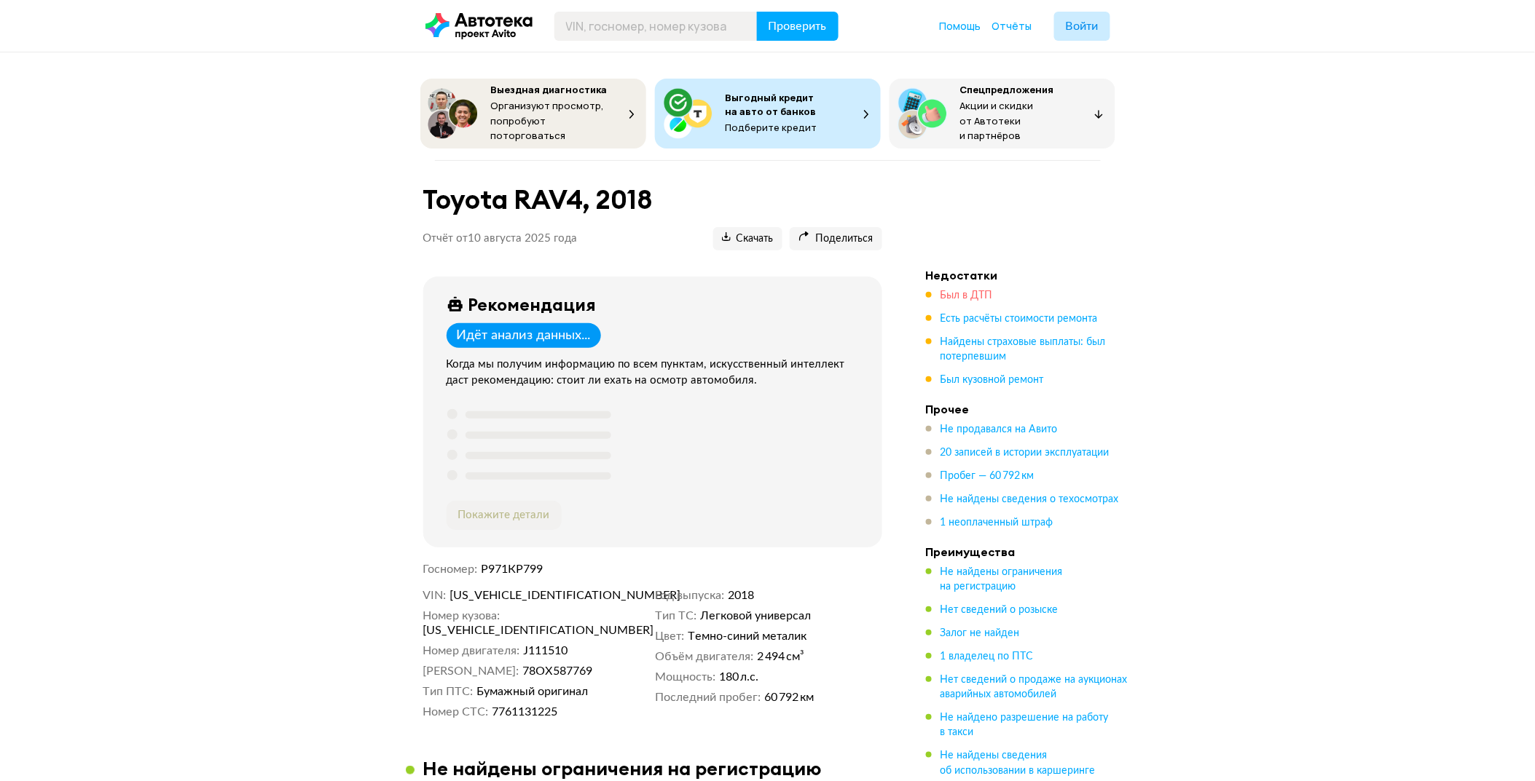
click at [976, 291] on span "Был в ДТП" at bounding box center [966, 296] width 52 height 10
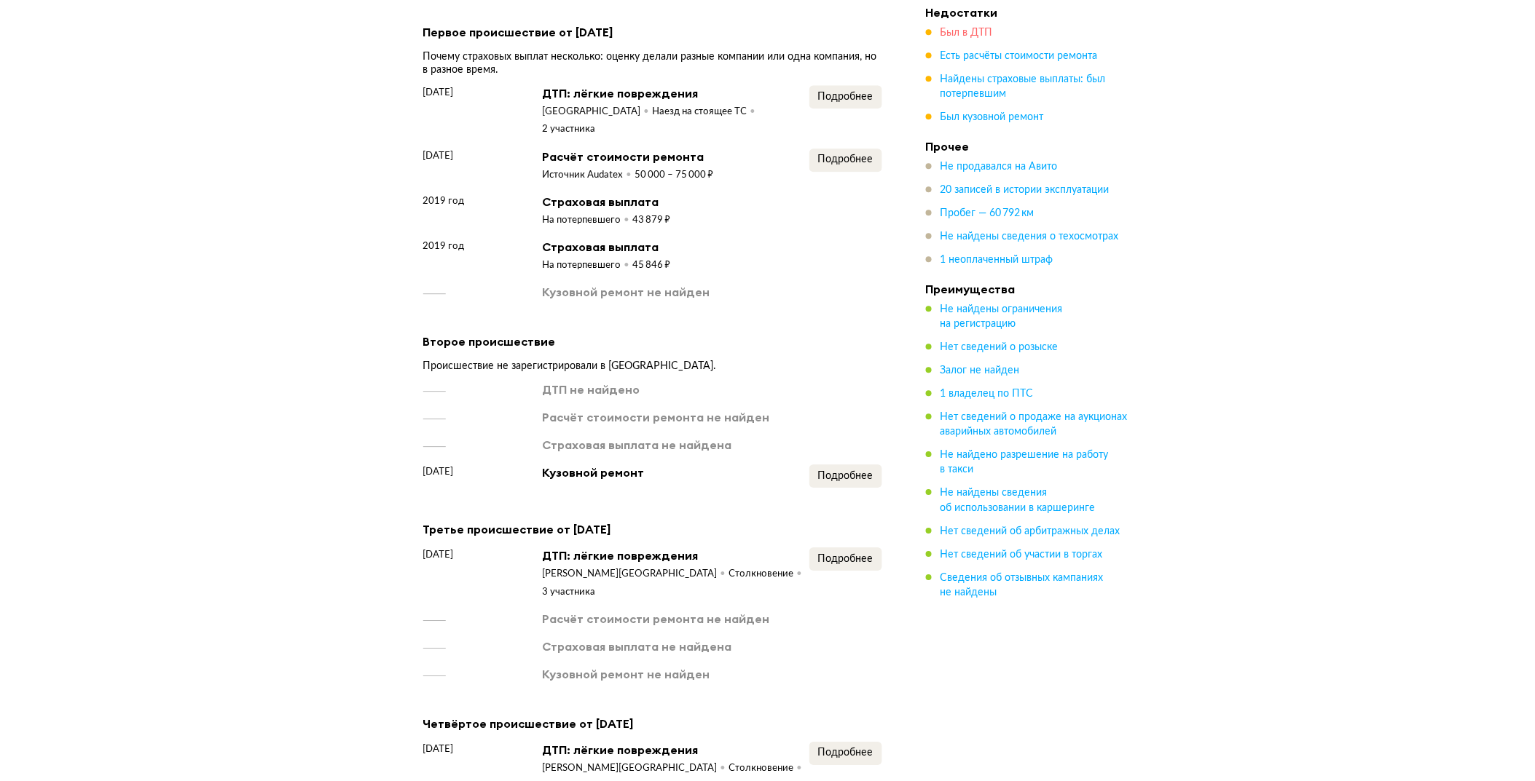
scroll to position [1304, 0]
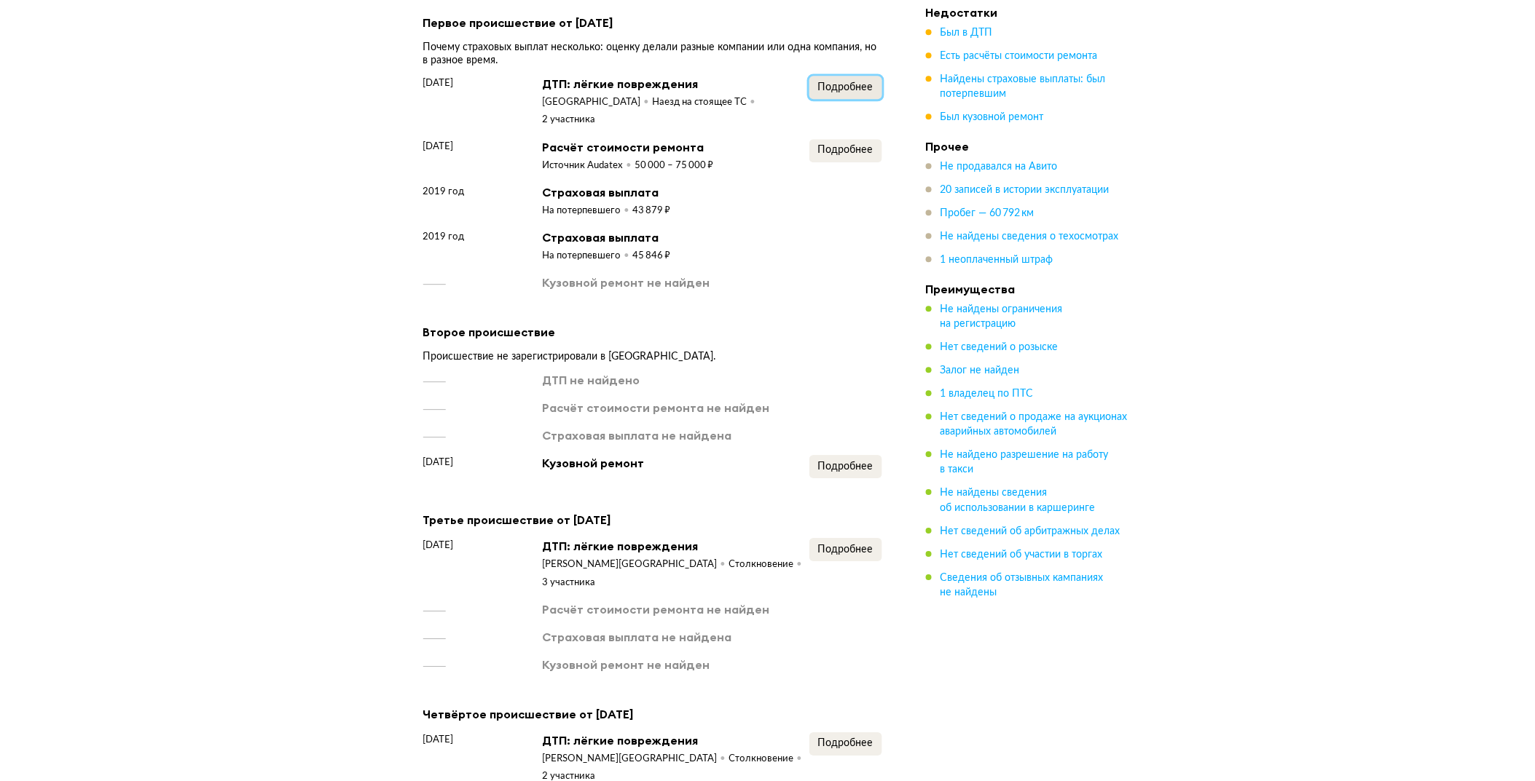
click at [848, 92] on button "Подробнее" at bounding box center [845, 87] width 73 height 23
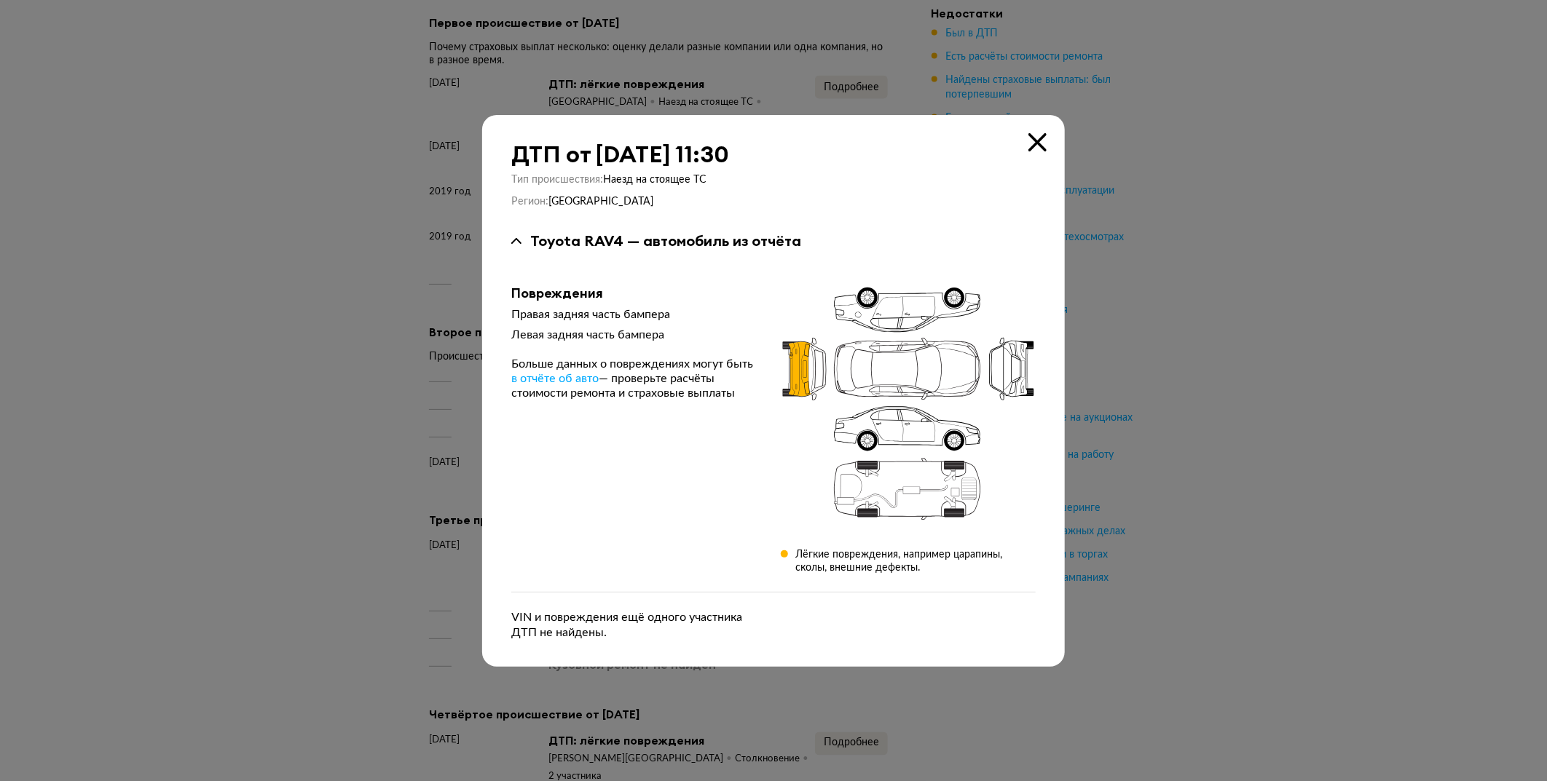
click at [1037, 146] on icon at bounding box center [1037, 142] width 18 height 18
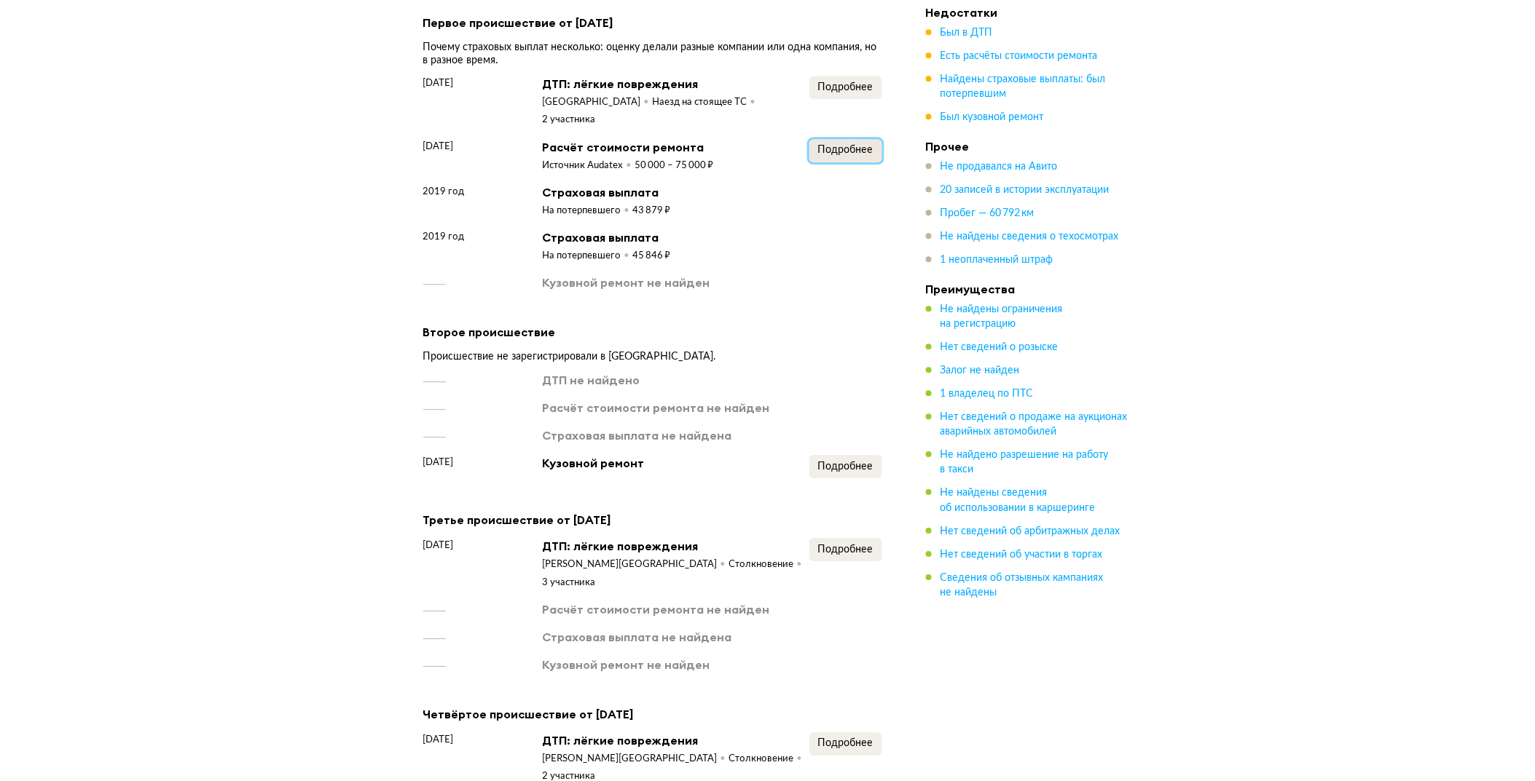
click at [832, 145] on span "Подробнее" at bounding box center [845, 150] width 55 height 10
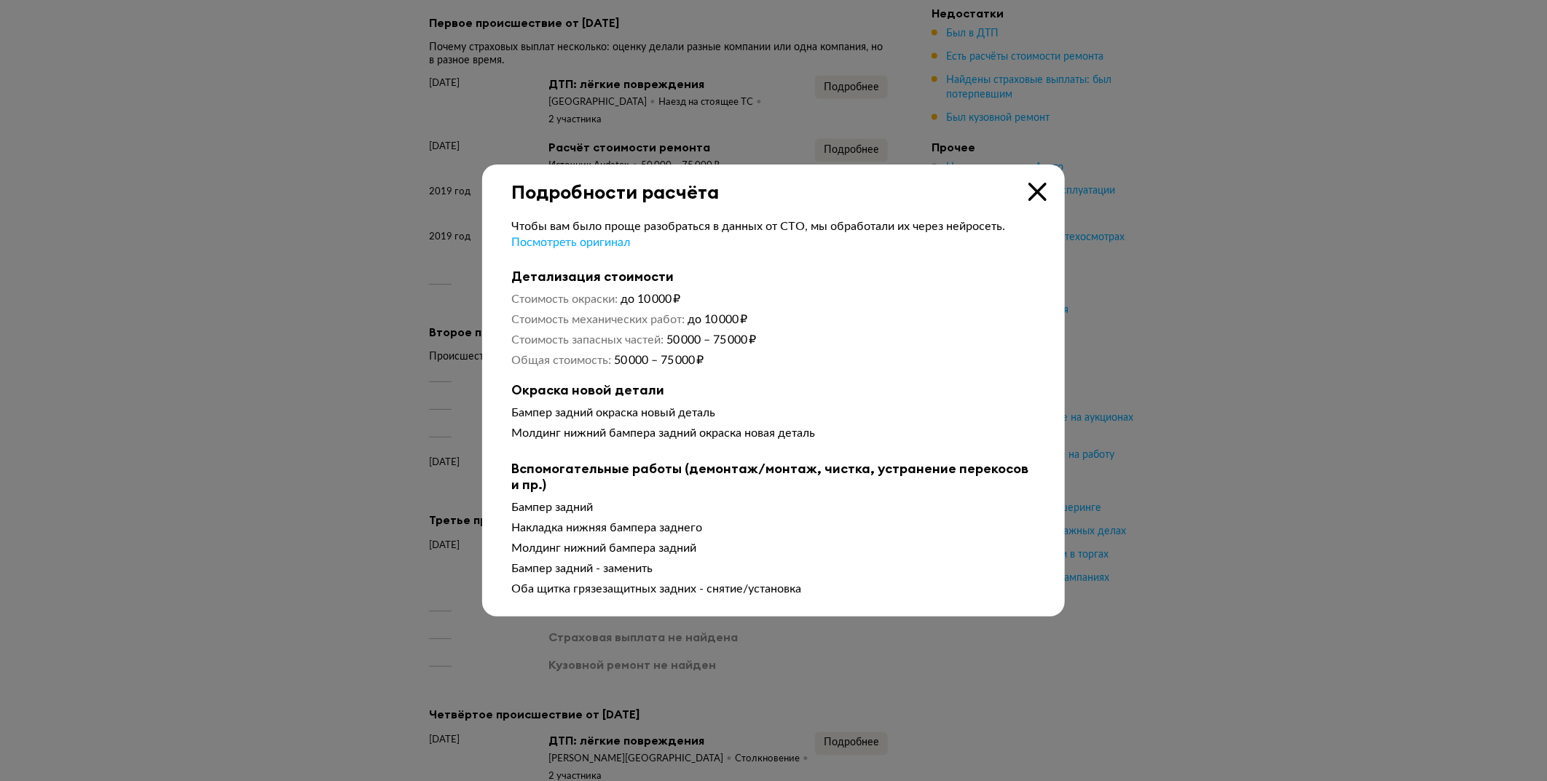
click at [1031, 184] on icon at bounding box center [1037, 192] width 18 height 18
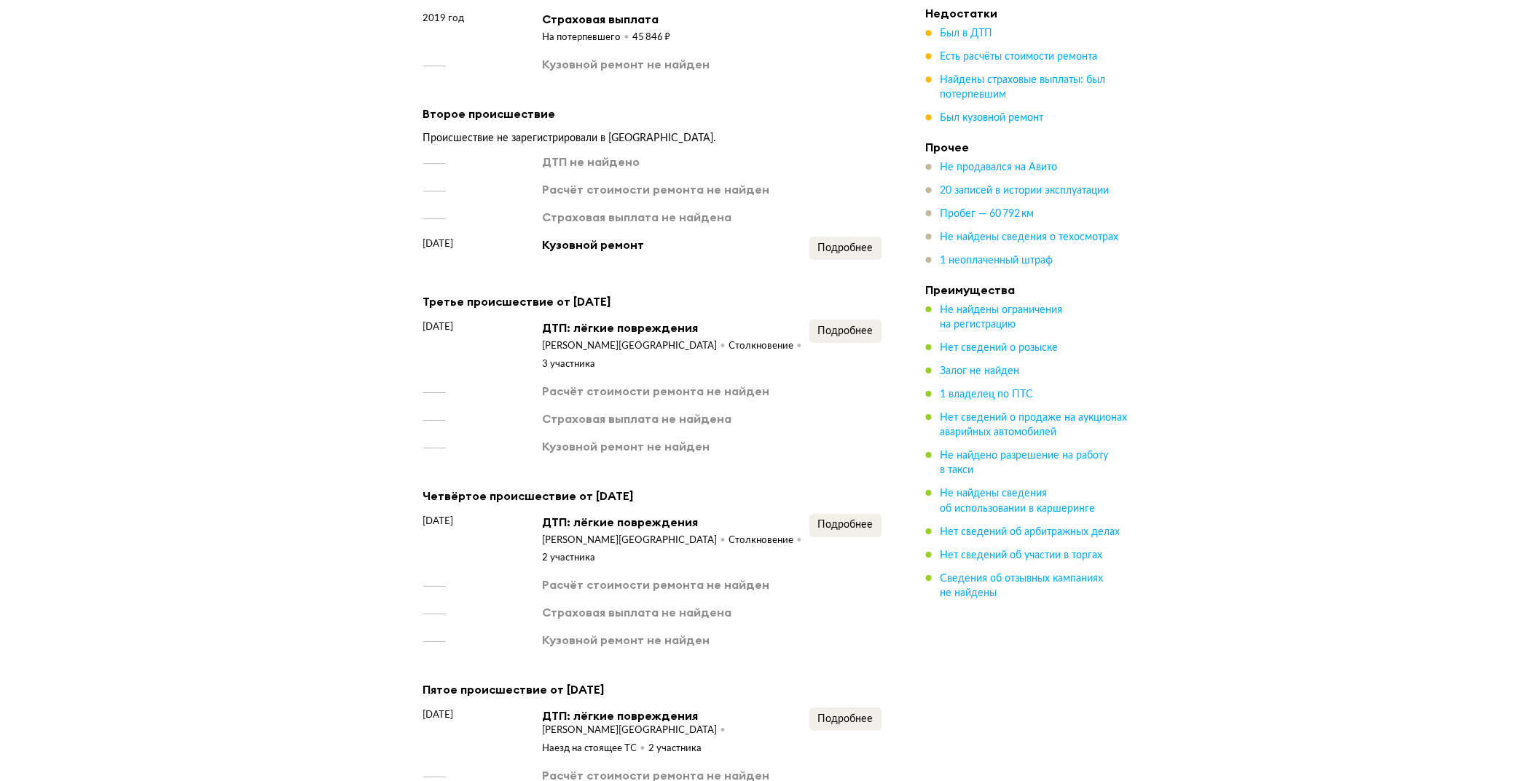
scroll to position [1538, 0]
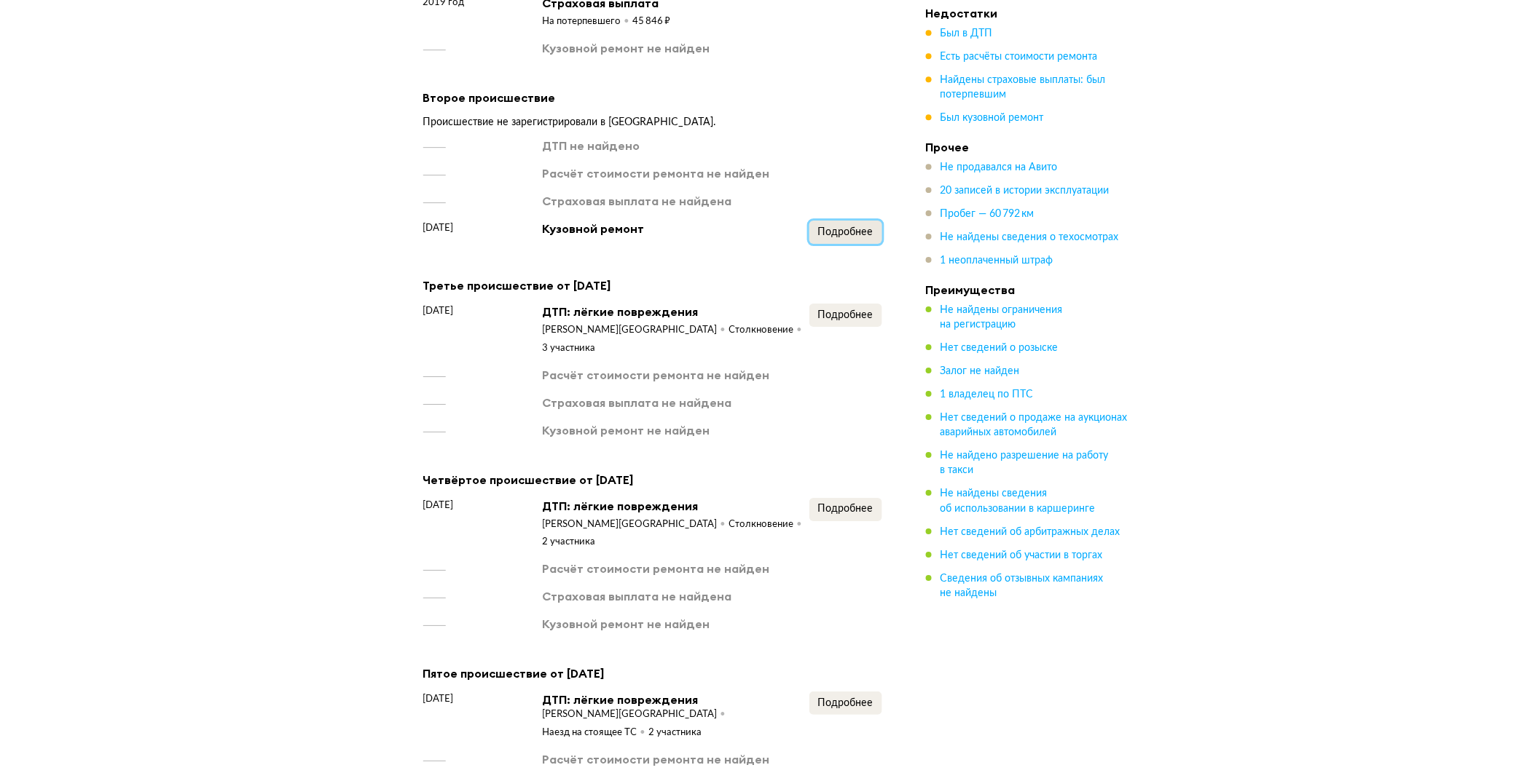
click at [828, 227] on span "Подробнее" at bounding box center [845, 232] width 55 height 10
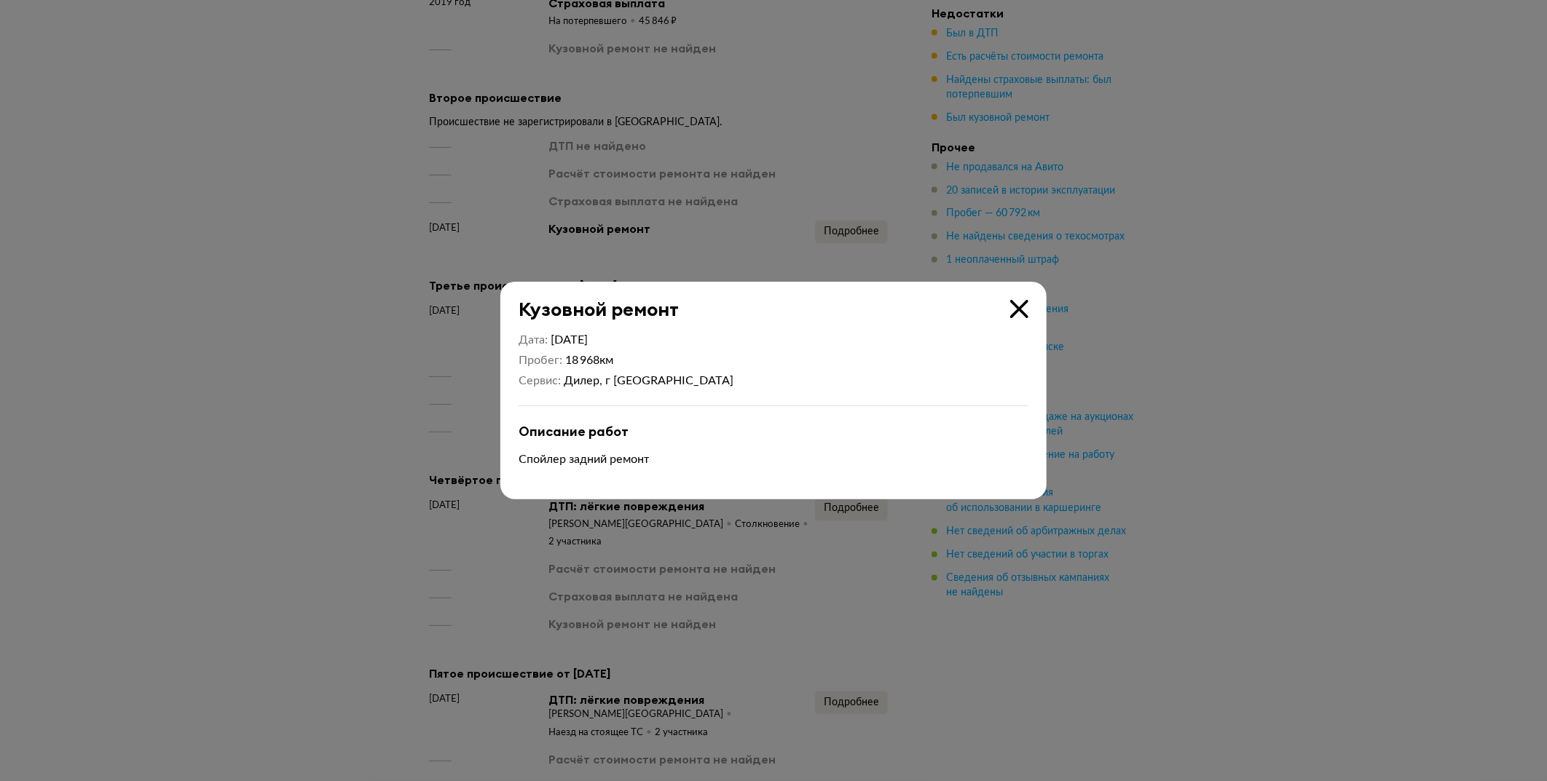
click at [1018, 303] on icon at bounding box center [1019, 309] width 18 height 18
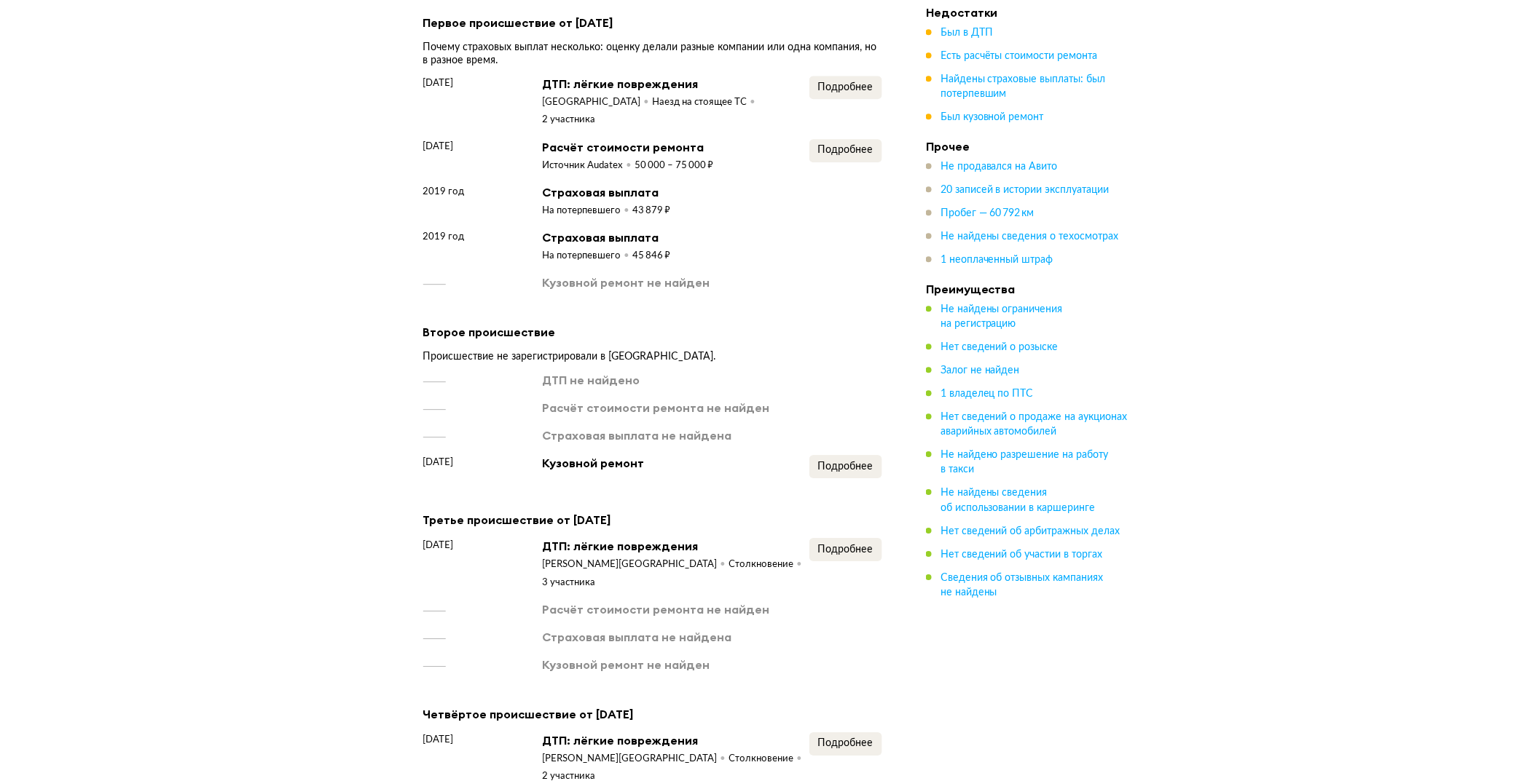
scroll to position [1304, 0]
click at [836, 143] on div "Подробнее" at bounding box center [845, 156] width 73 height 34
click at [838, 145] on span "Подробнее" at bounding box center [845, 150] width 55 height 10
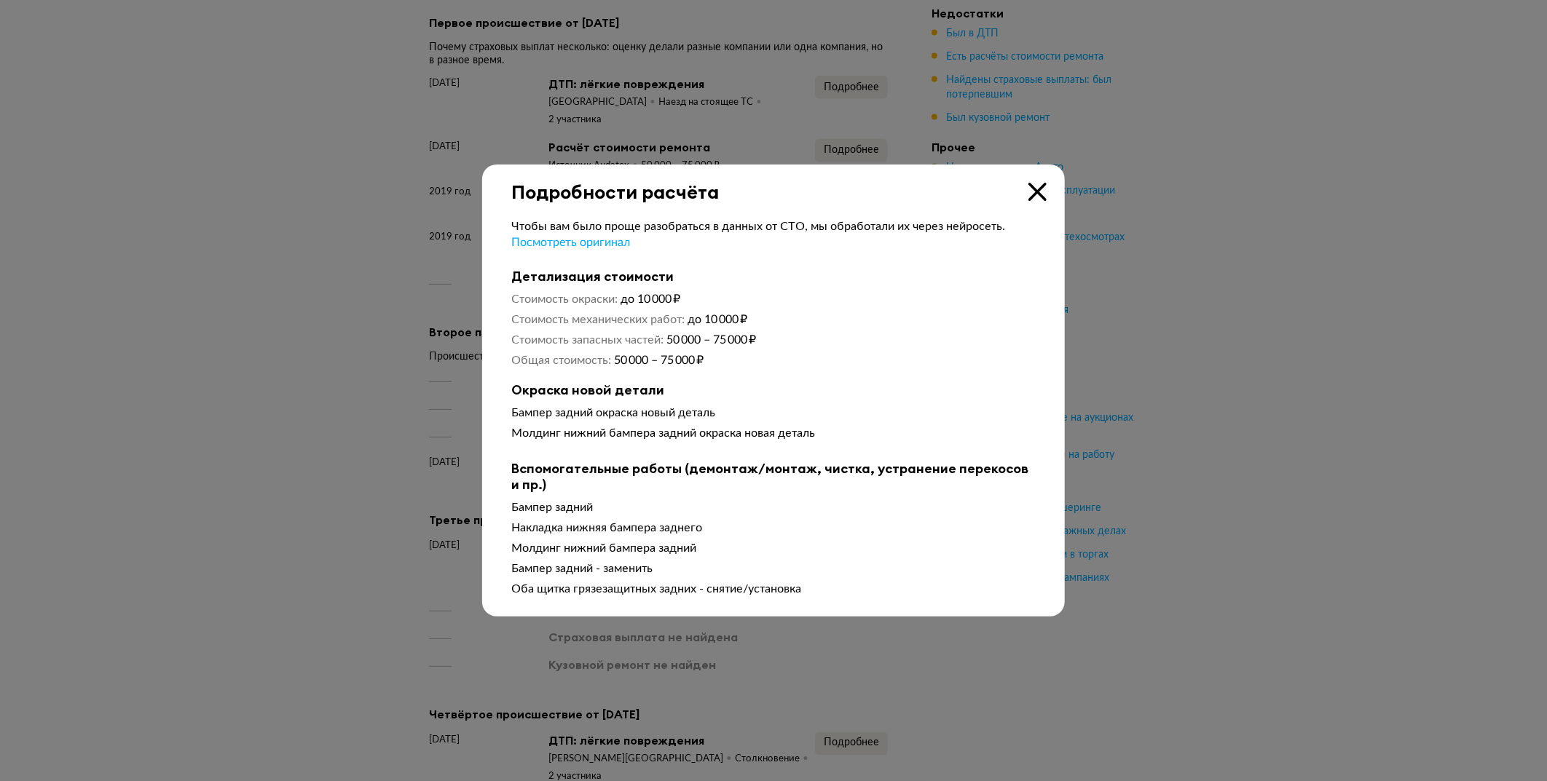
click at [1036, 189] on icon at bounding box center [1037, 192] width 18 height 18
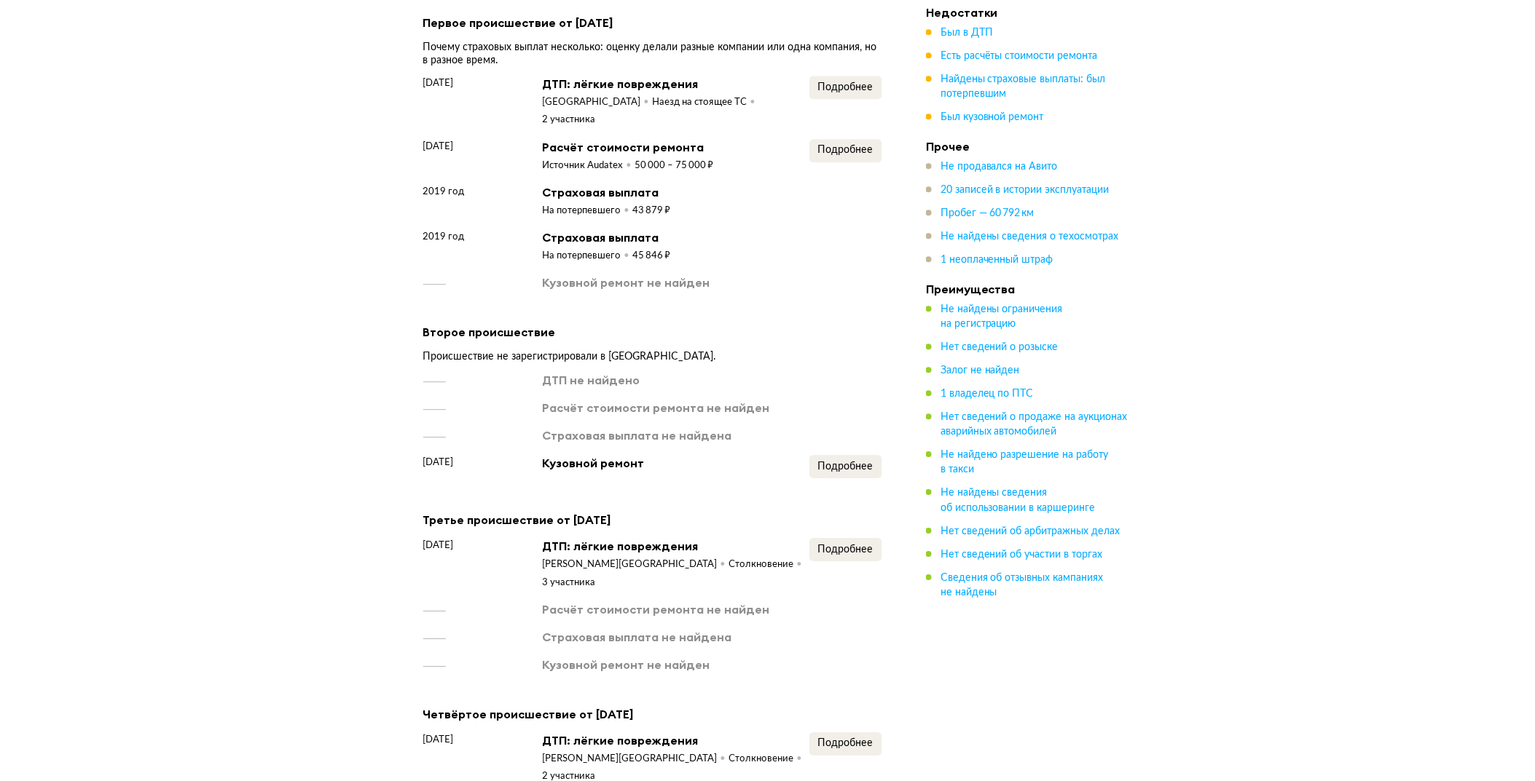
scroll to position [1421, 0]
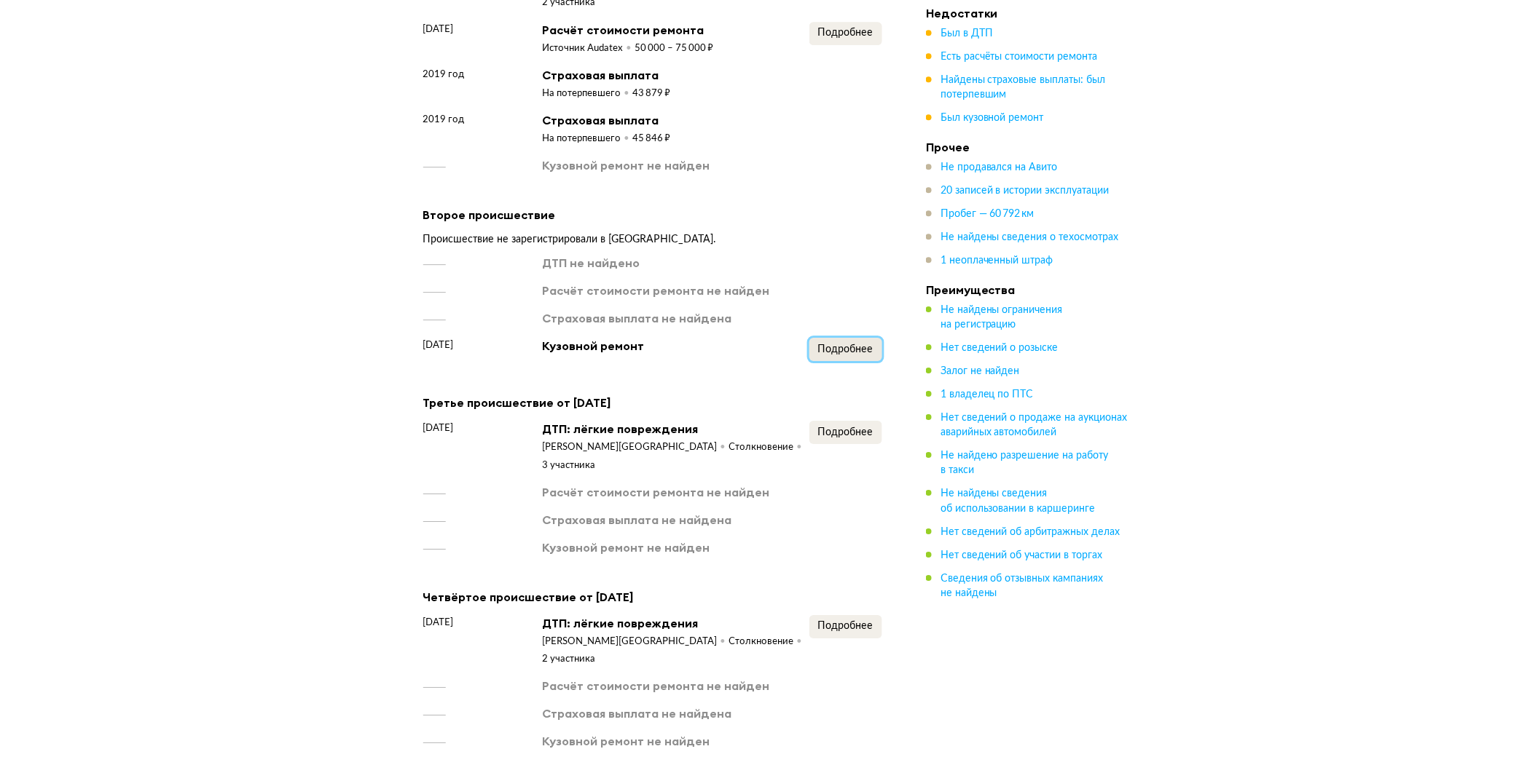
click at [845, 344] on span "Подробнее" at bounding box center [845, 349] width 55 height 10
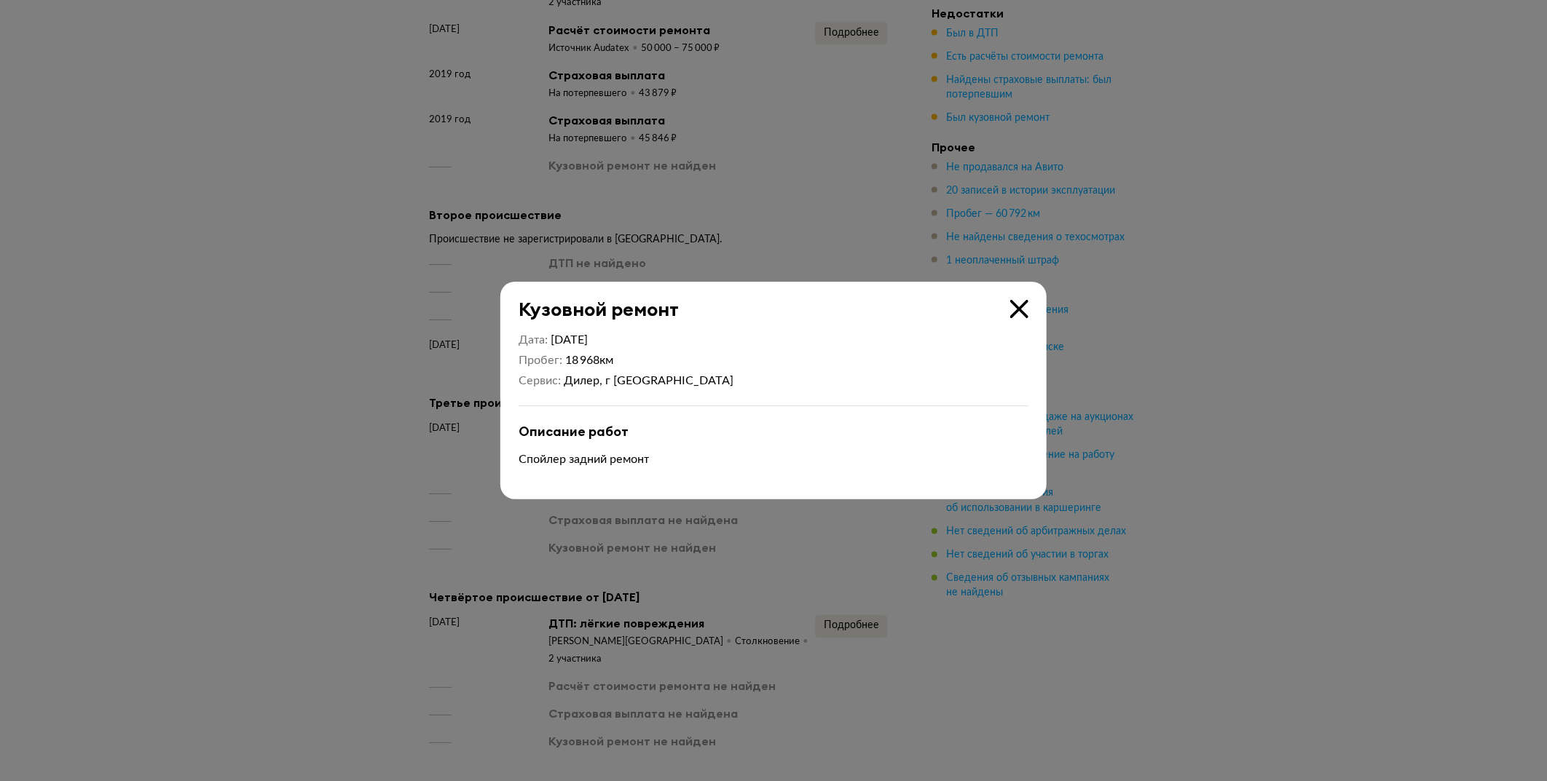
click at [1015, 308] on icon at bounding box center [1019, 309] width 18 height 18
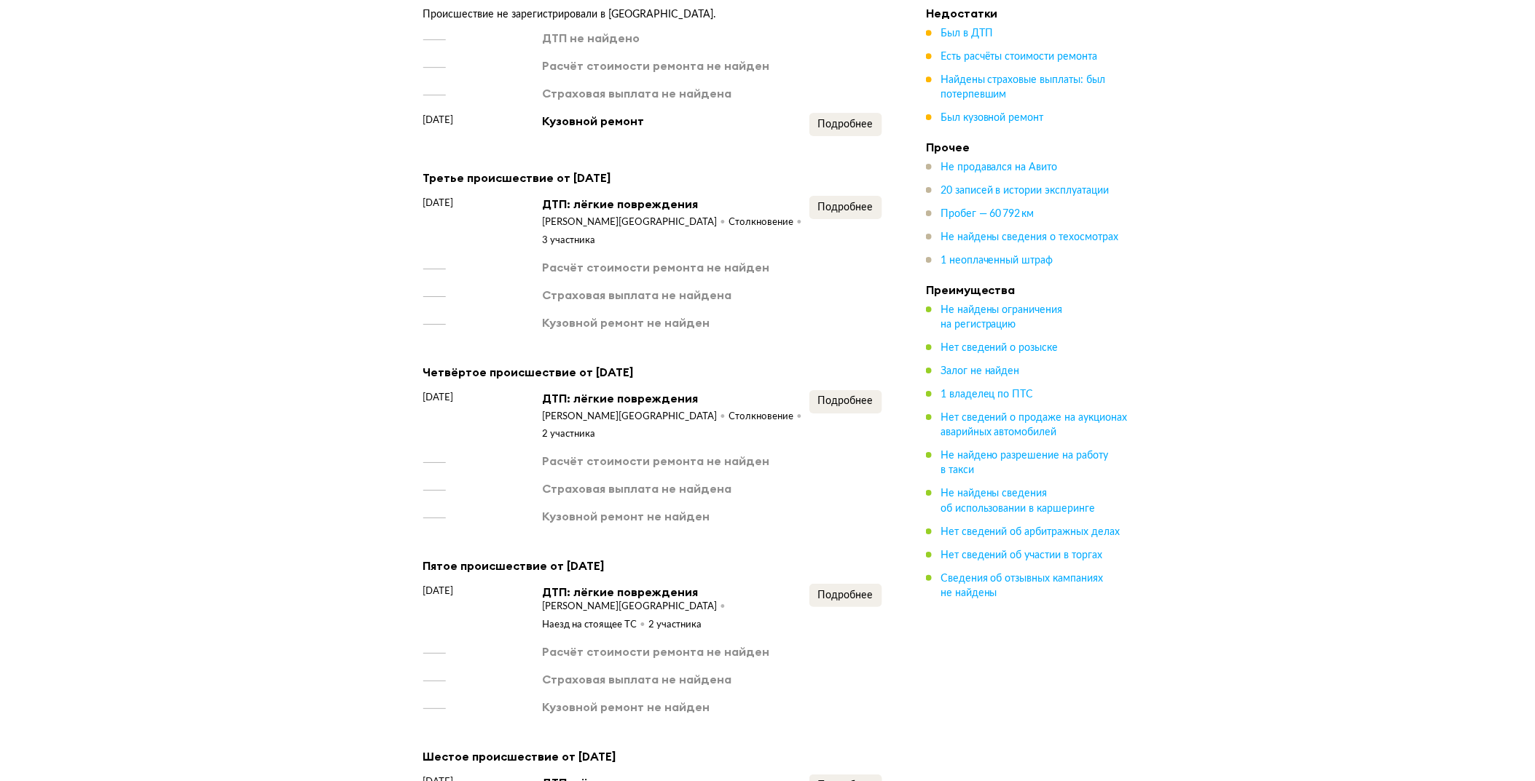
scroll to position [1655, 0]
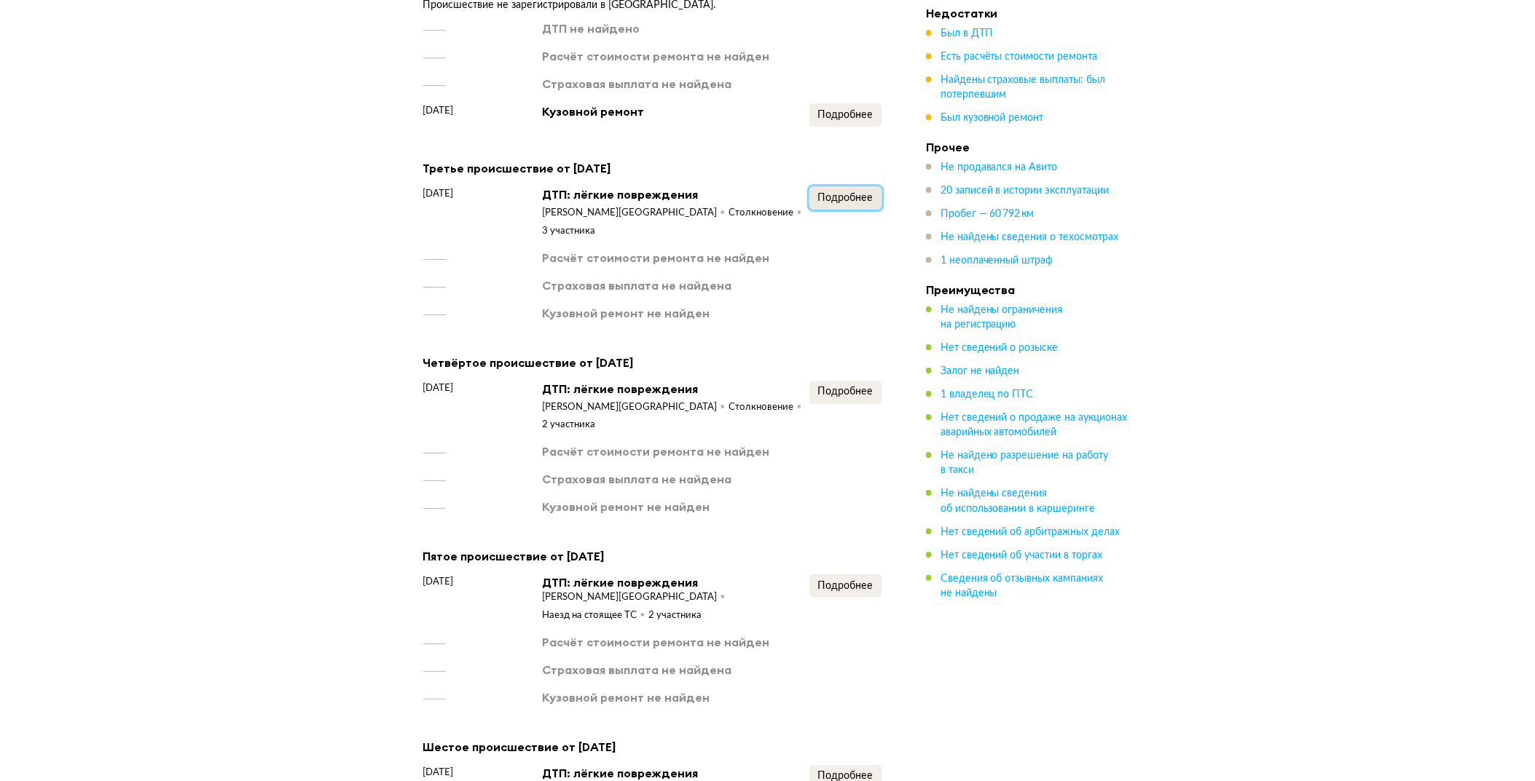
click at [840, 193] on span "Подробнее" at bounding box center [845, 198] width 55 height 10
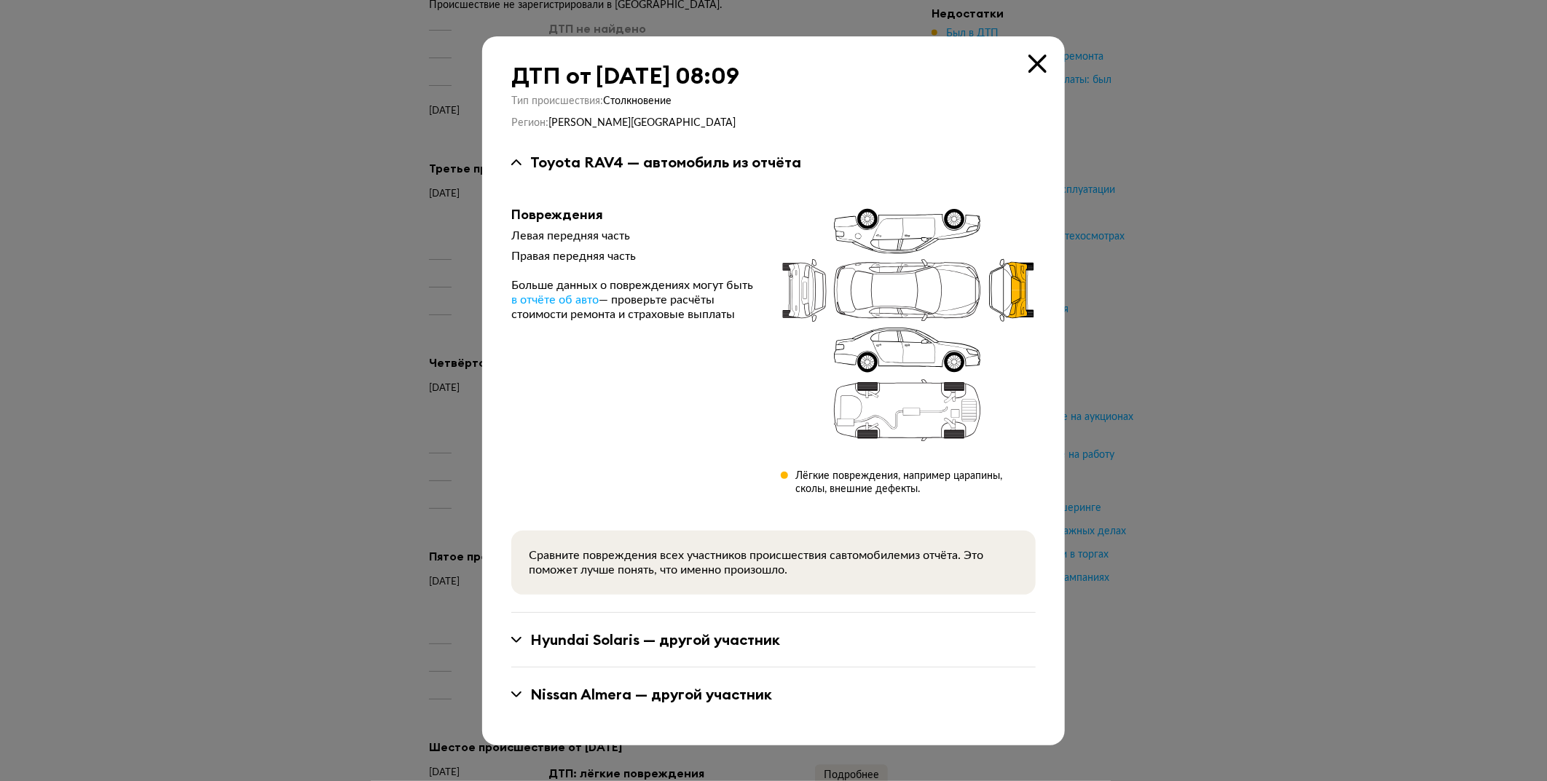
click at [1031, 62] on icon at bounding box center [1037, 64] width 18 height 18
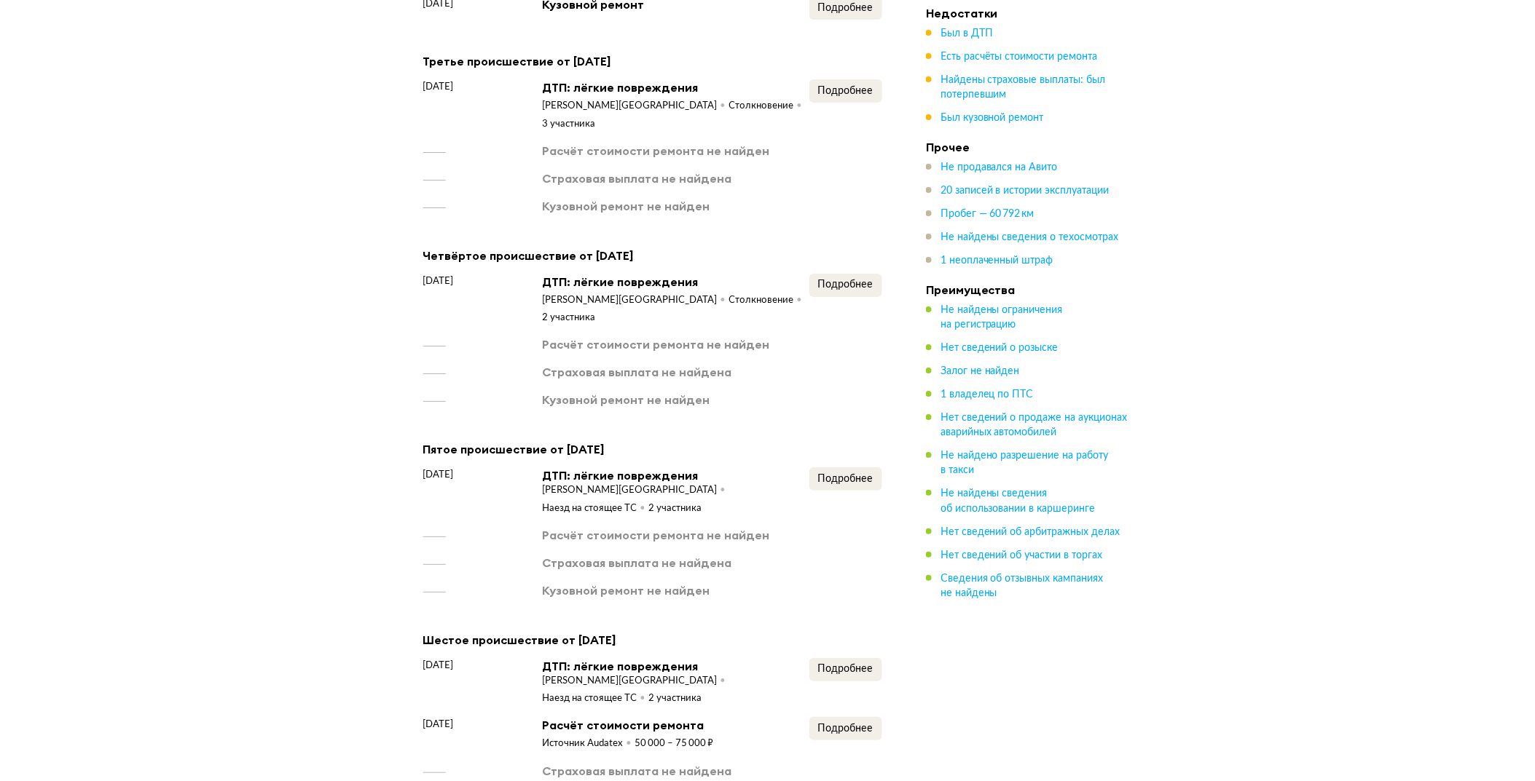
scroll to position [1773, 0]
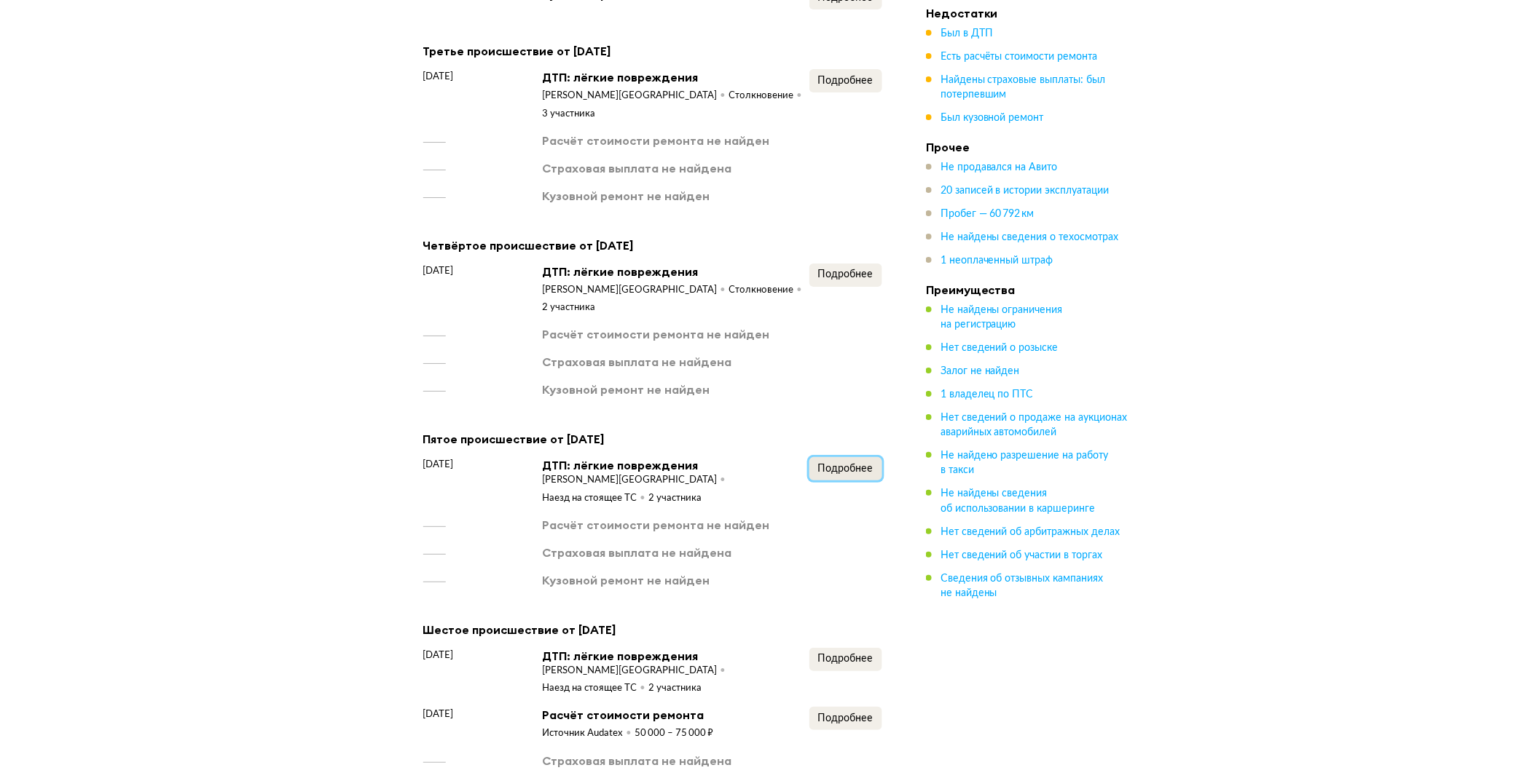
click at [835, 464] on span "Подробнее" at bounding box center [845, 469] width 55 height 10
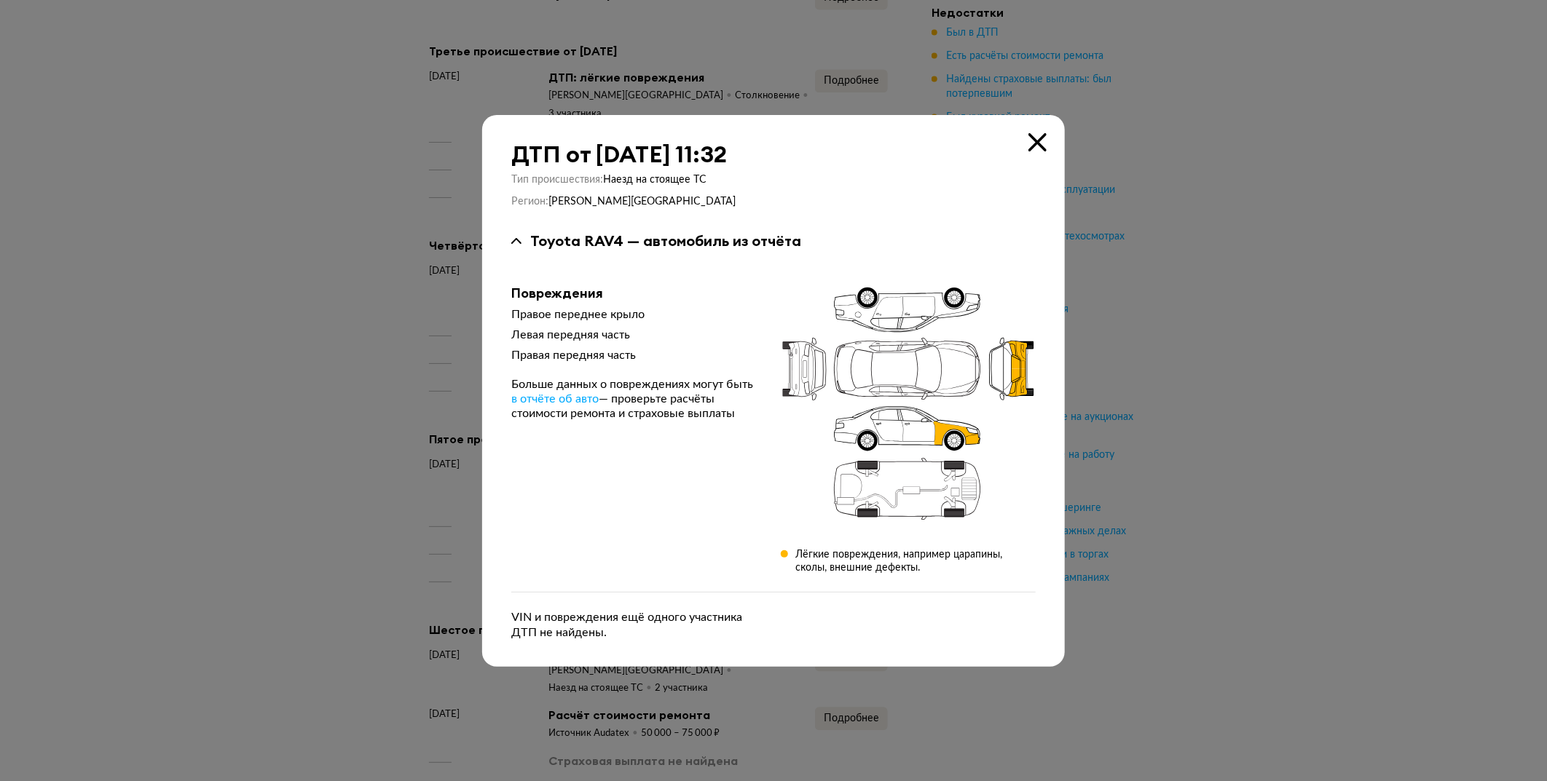
click at [1036, 144] on icon at bounding box center [1037, 142] width 18 height 18
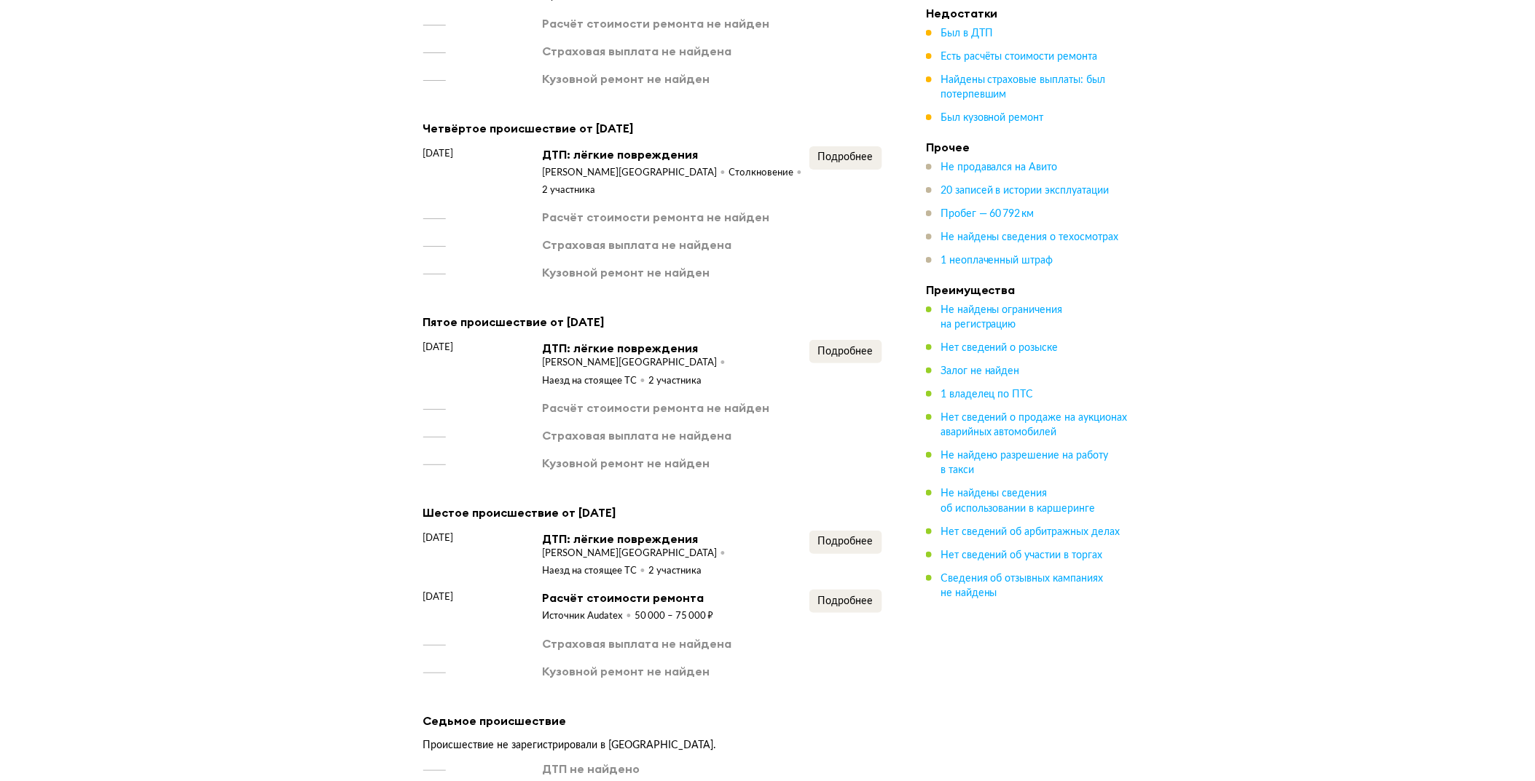
scroll to position [2007, 0]
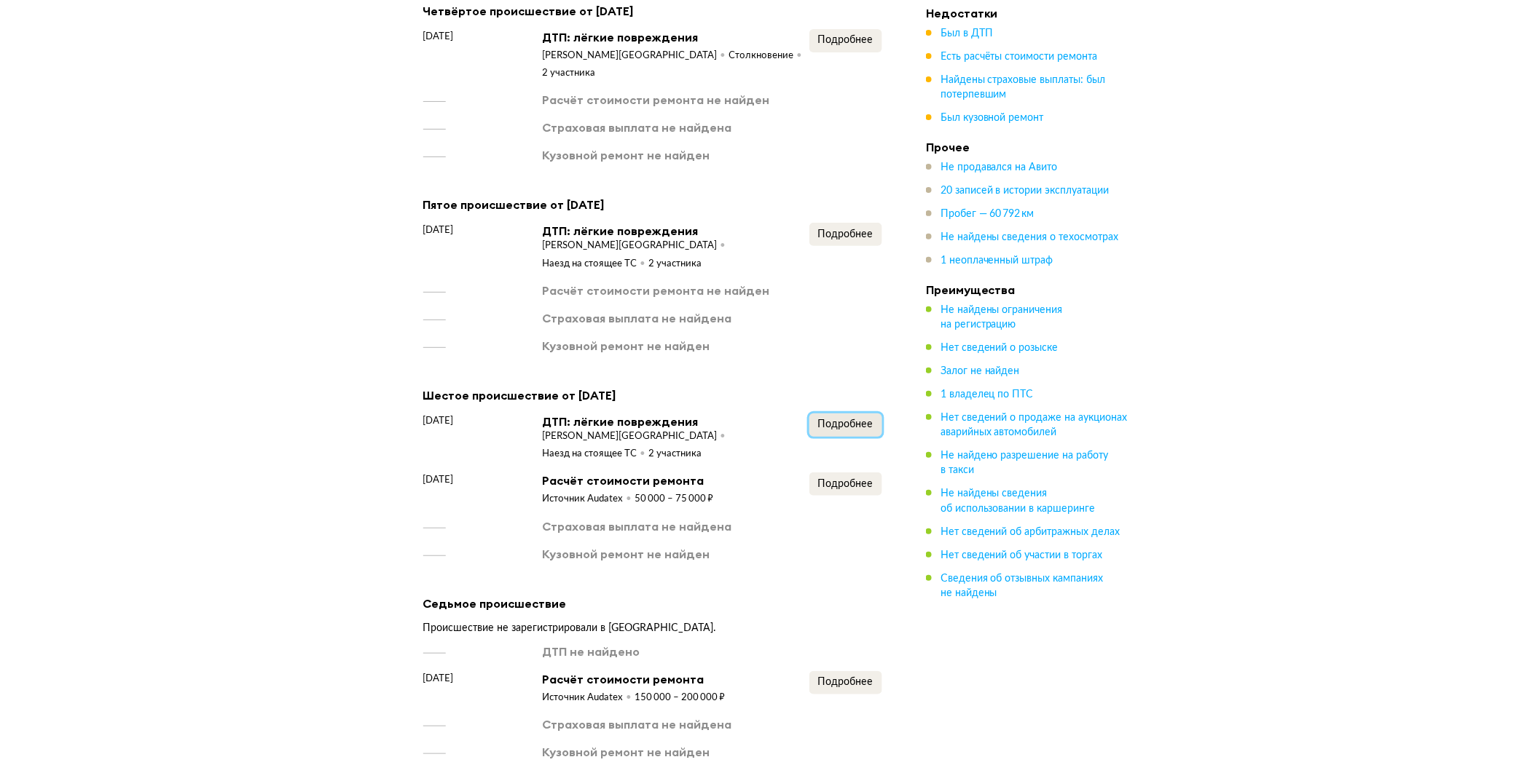
click at [846, 414] on button "Подробнее" at bounding box center [845, 425] width 73 height 23
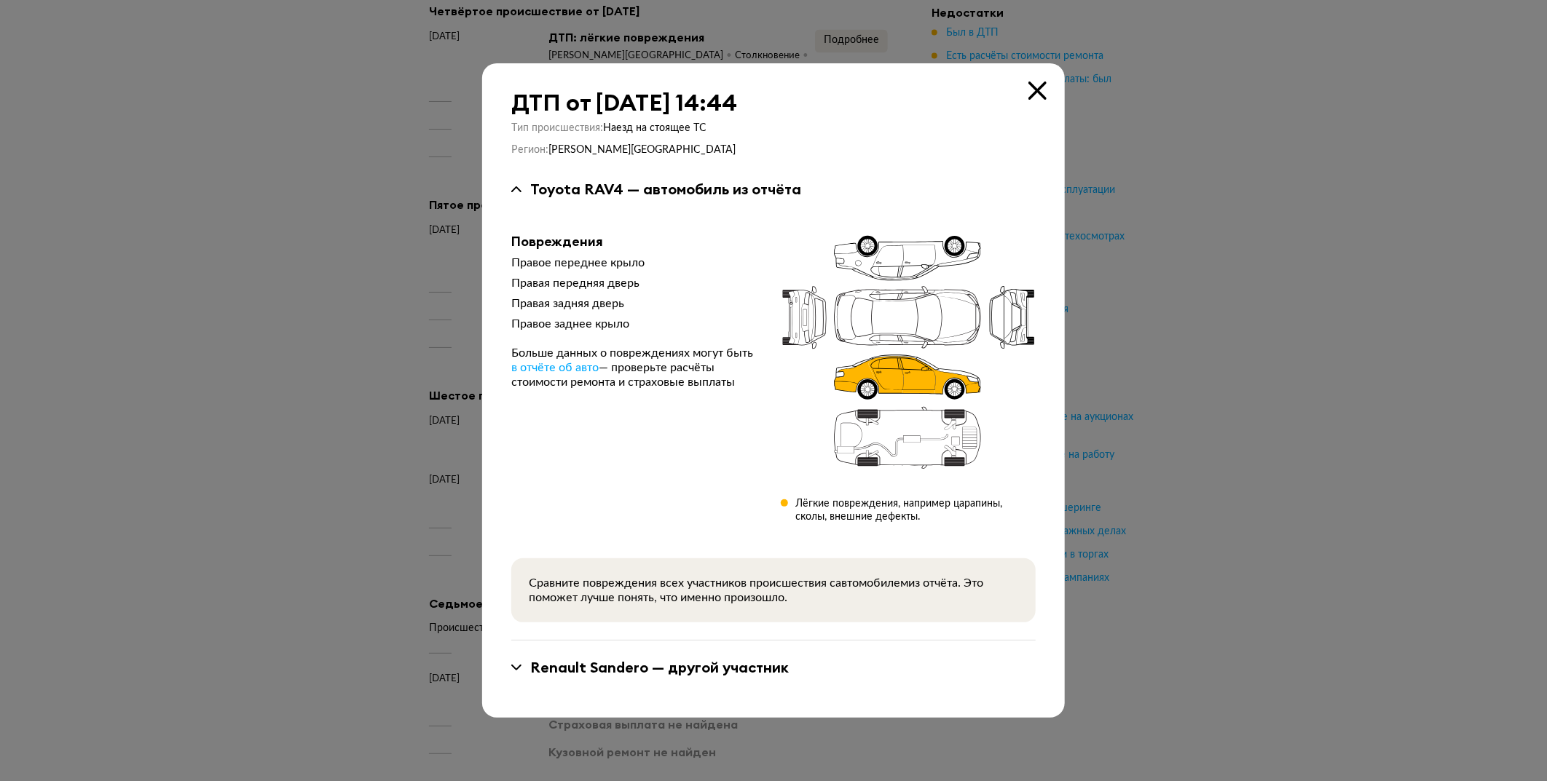
click at [1050, 89] on div "ДТП от [DATE] 14:44 Тип происшествия : Наезд на стоящее ТС Регион : [PERSON_NAM…" at bounding box center [773, 390] width 583 height 655
click at [1037, 91] on icon at bounding box center [1037, 91] width 18 height 18
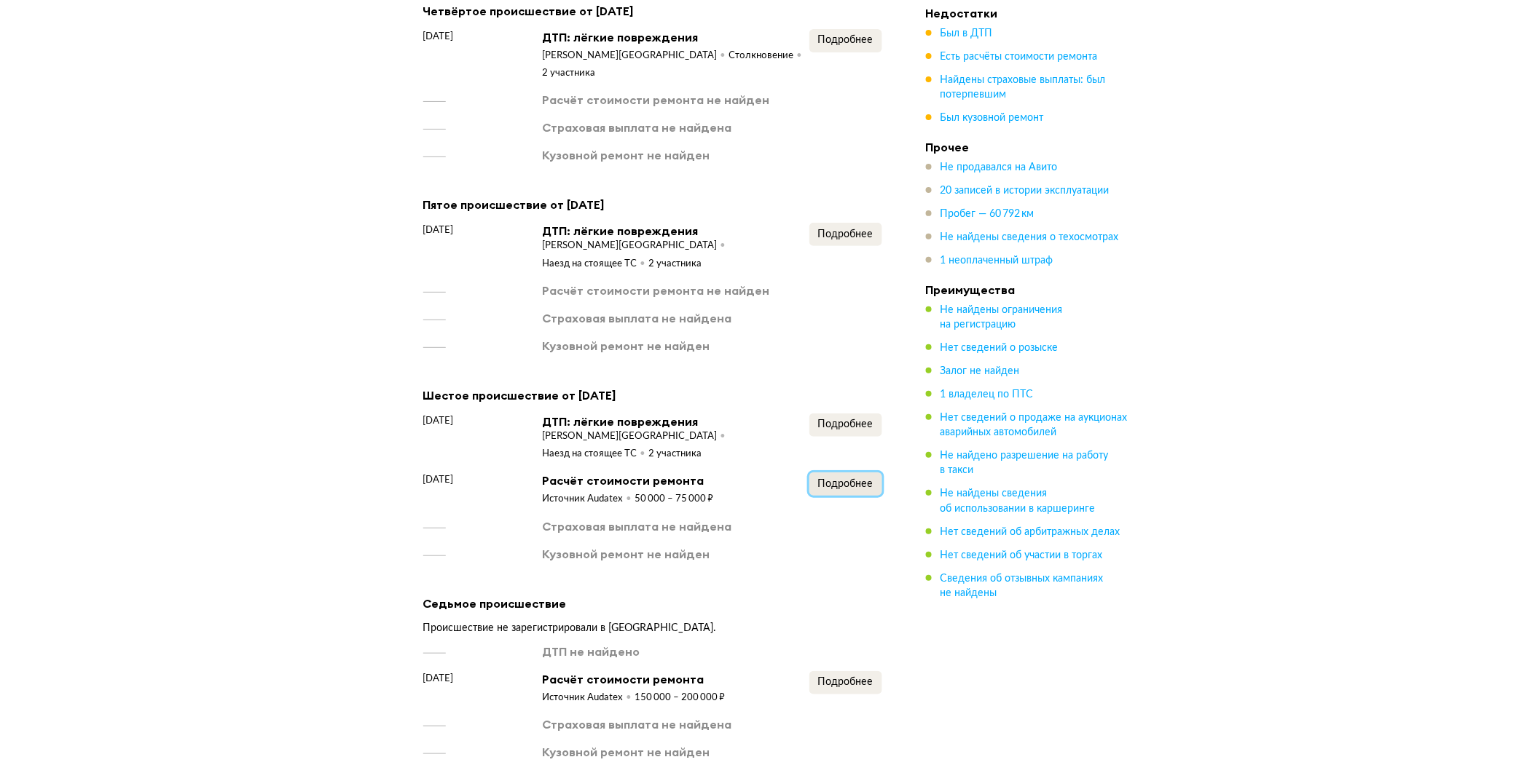
click at [874, 473] on button "Подробнее" at bounding box center [845, 484] width 73 height 23
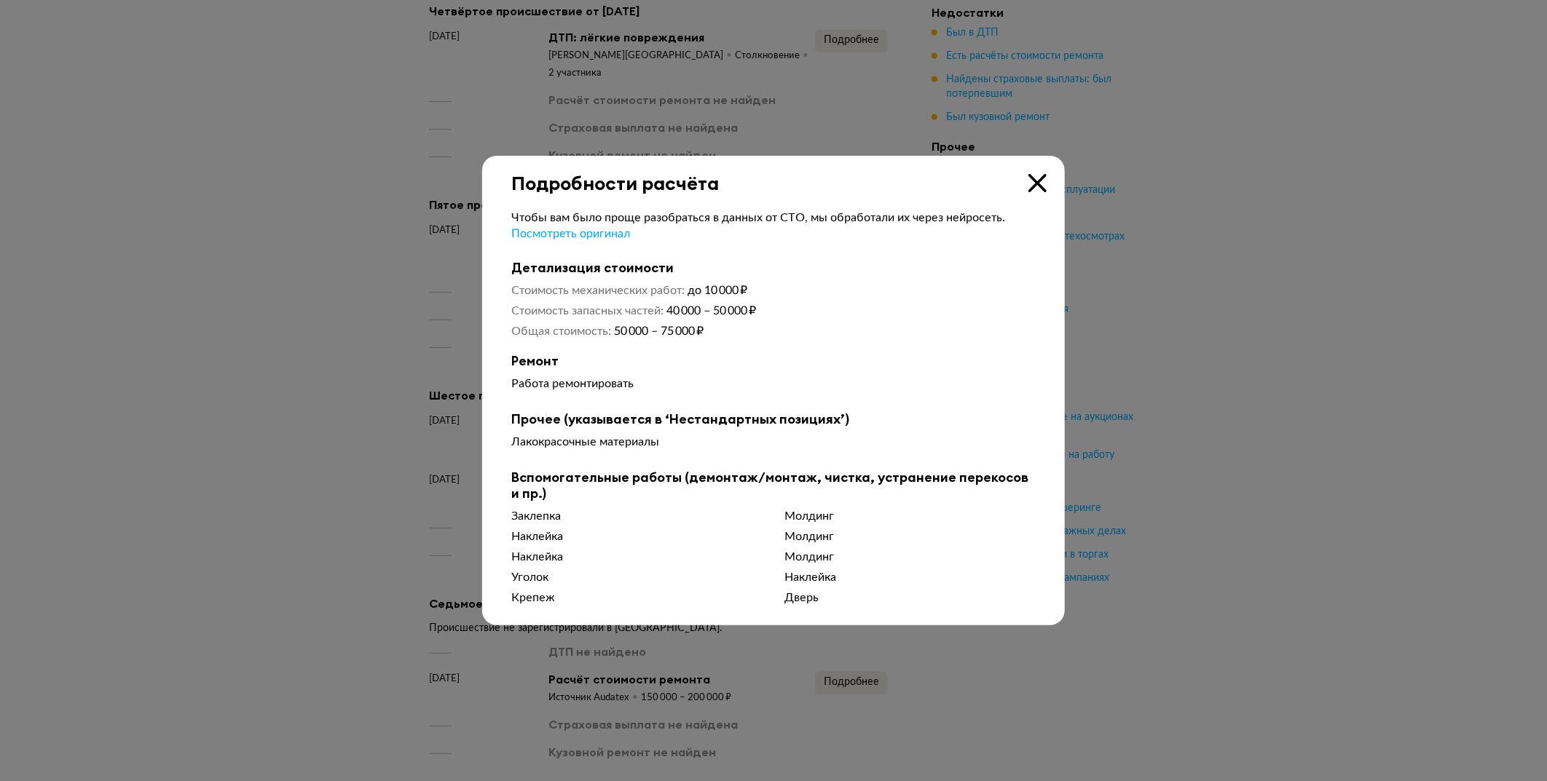
click at [1040, 186] on icon at bounding box center [1037, 183] width 18 height 18
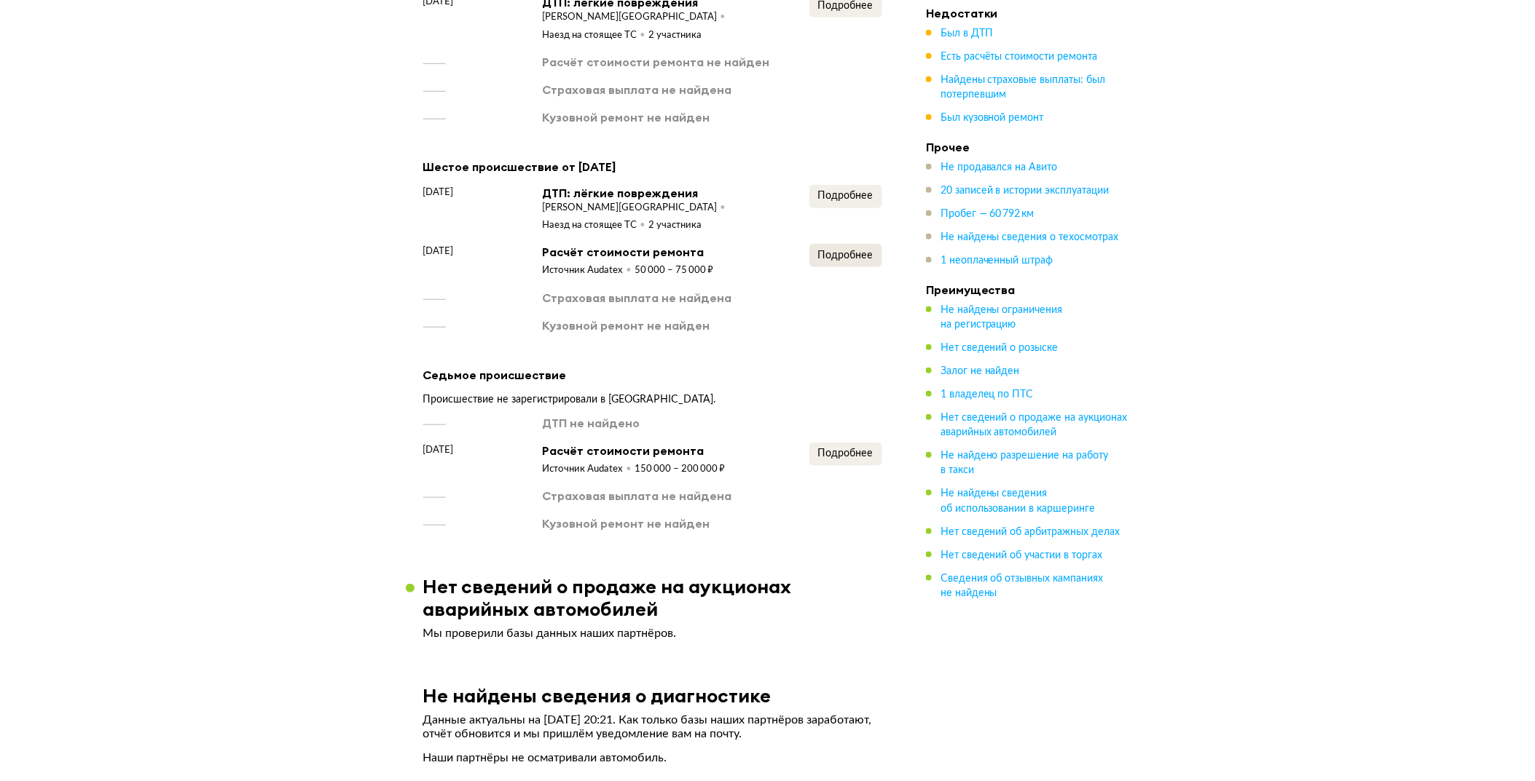
scroll to position [2241, 0]
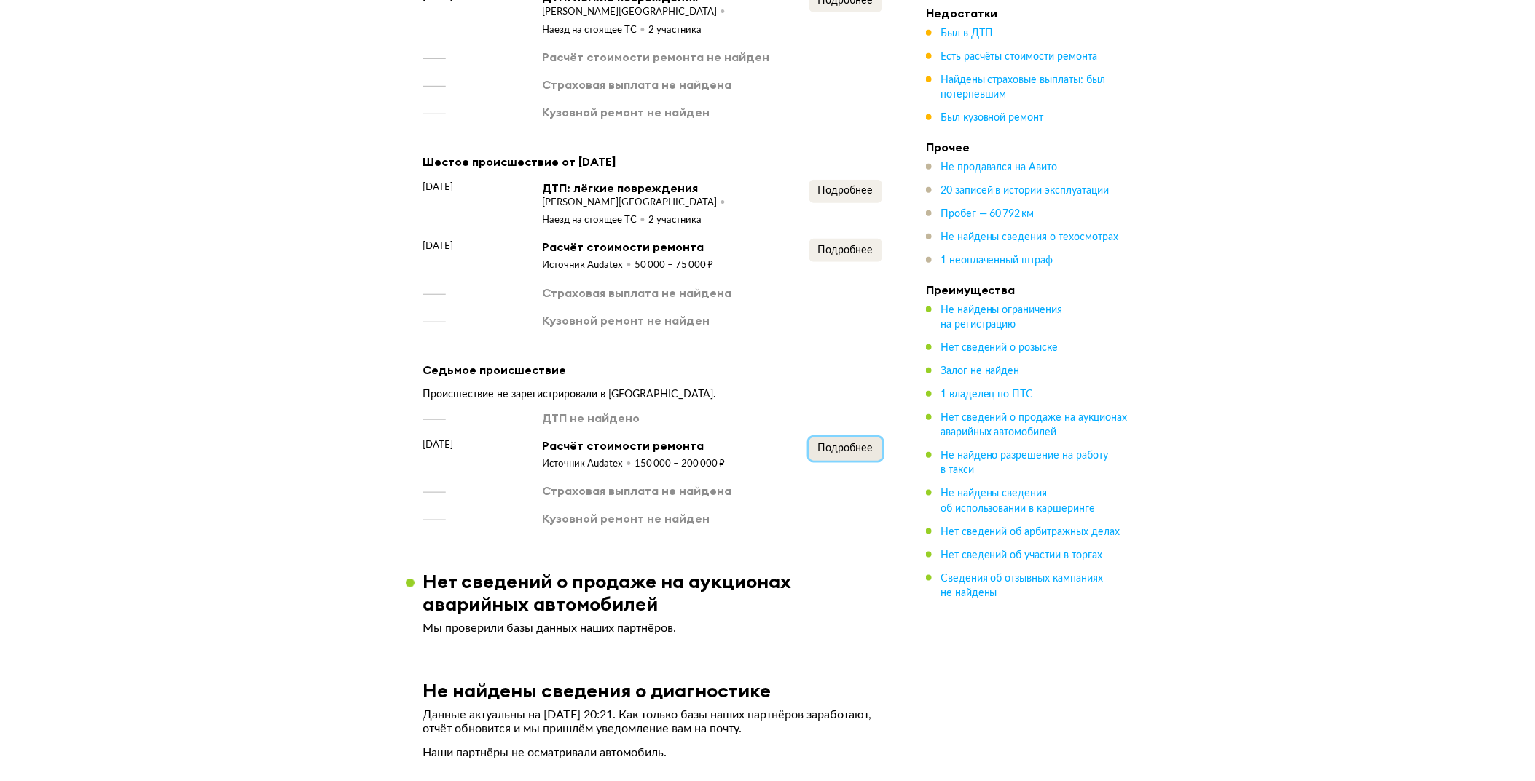
click at [861, 438] on button "Подробнее" at bounding box center [845, 449] width 73 height 23
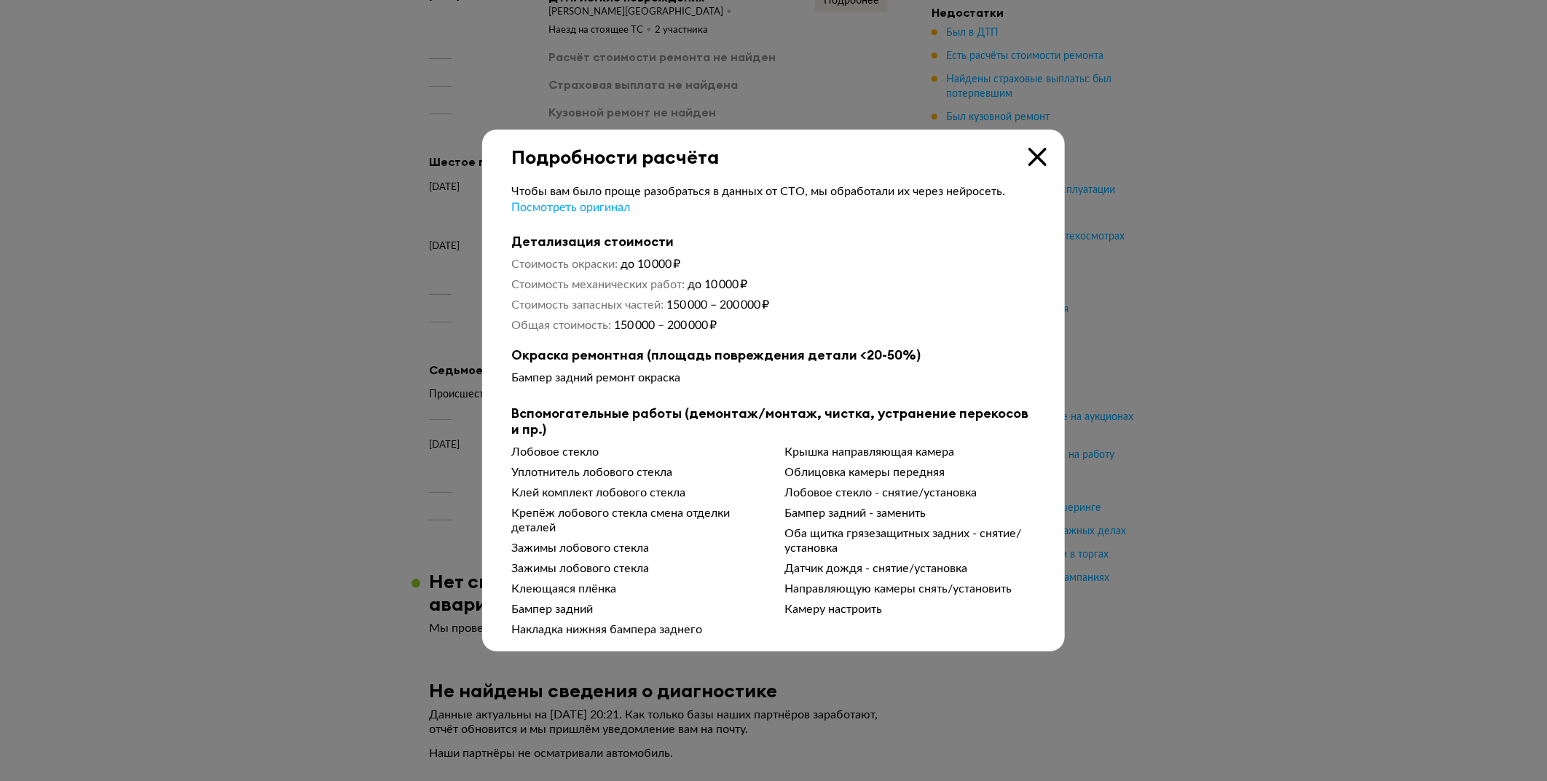
click at [1030, 149] on icon at bounding box center [1037, 157] width 18 height 18
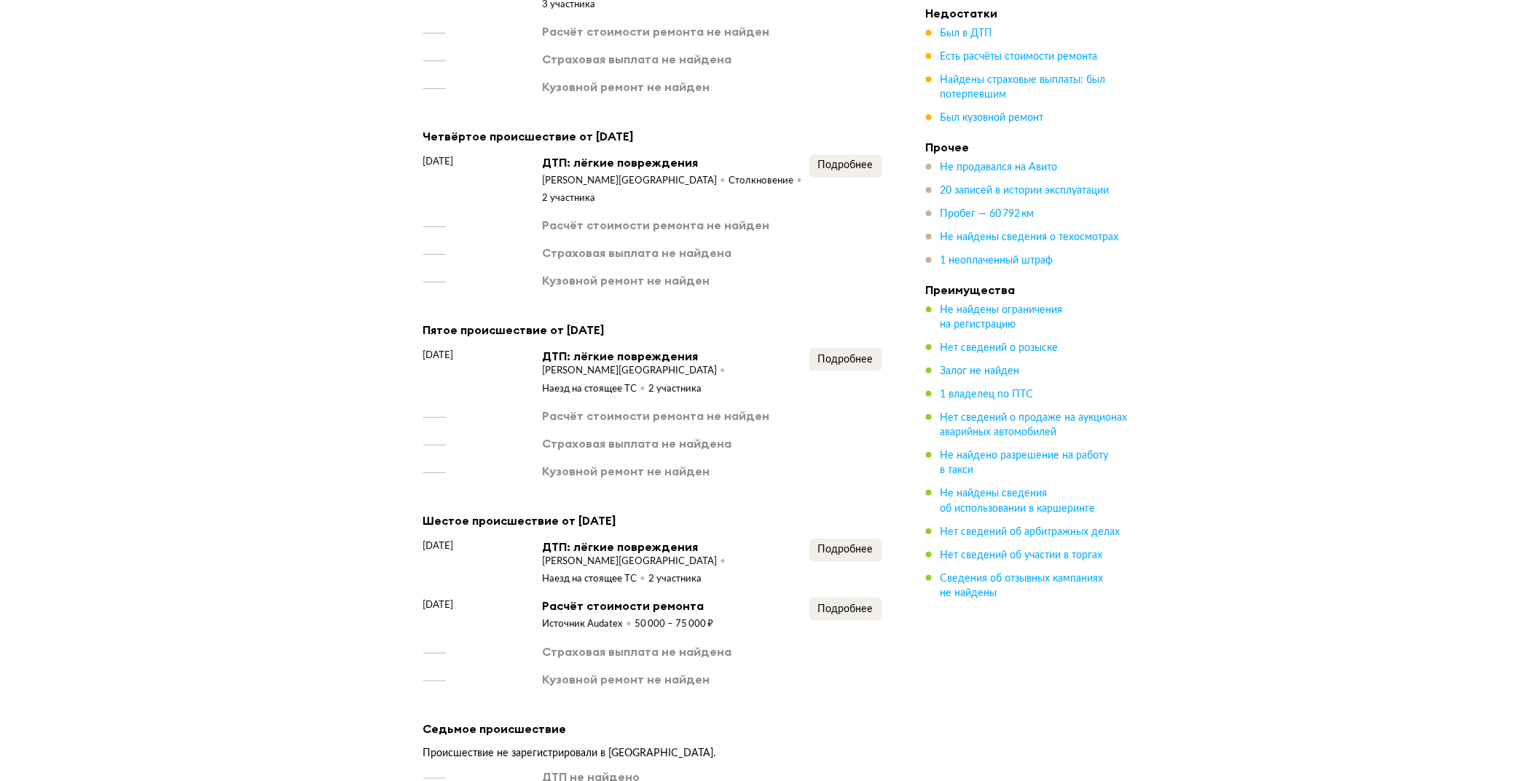
scroll to position [1890, 0]
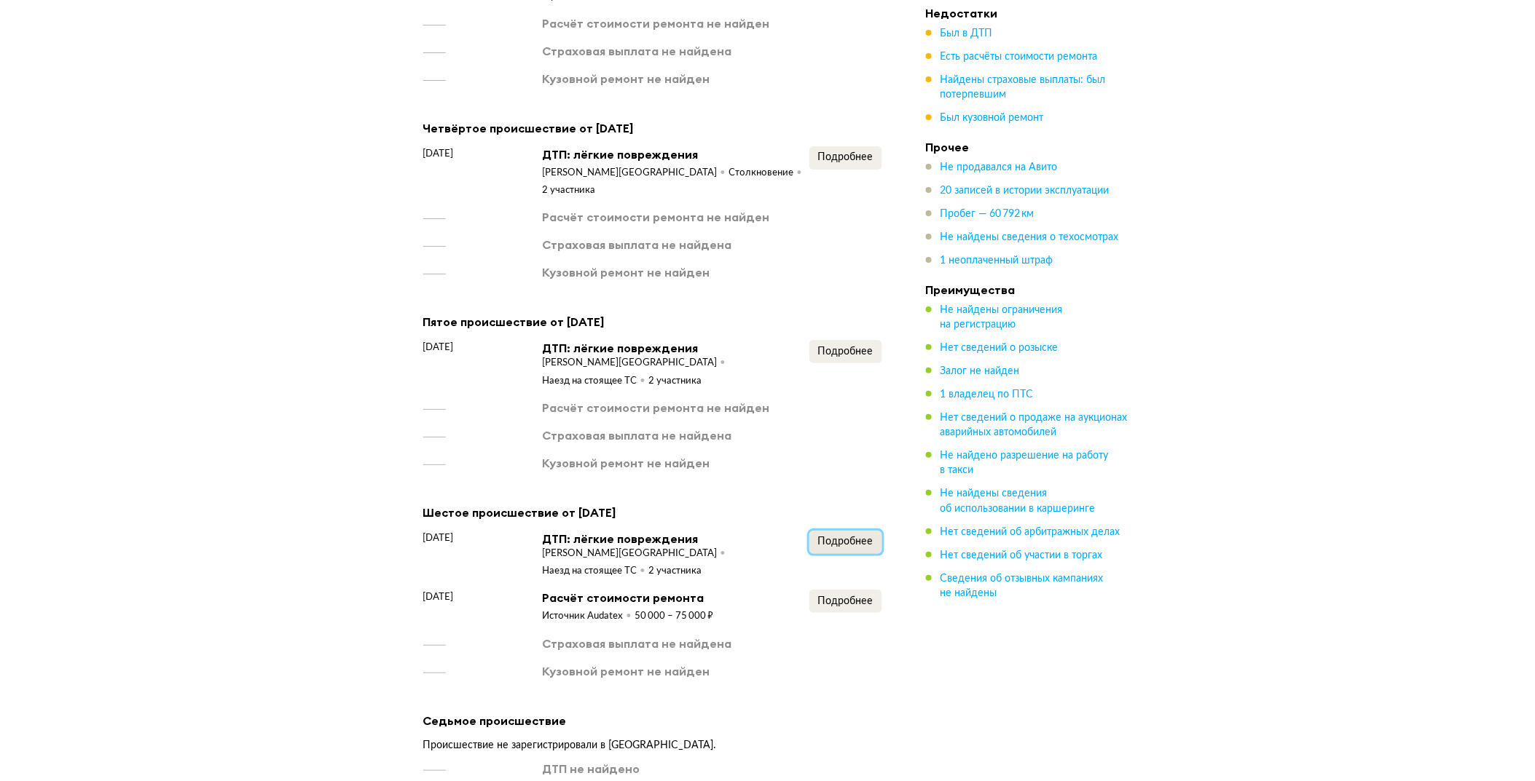
click at [819, 537] on span "Подробнее" at bounding box center [845, 542] width 55 height 10
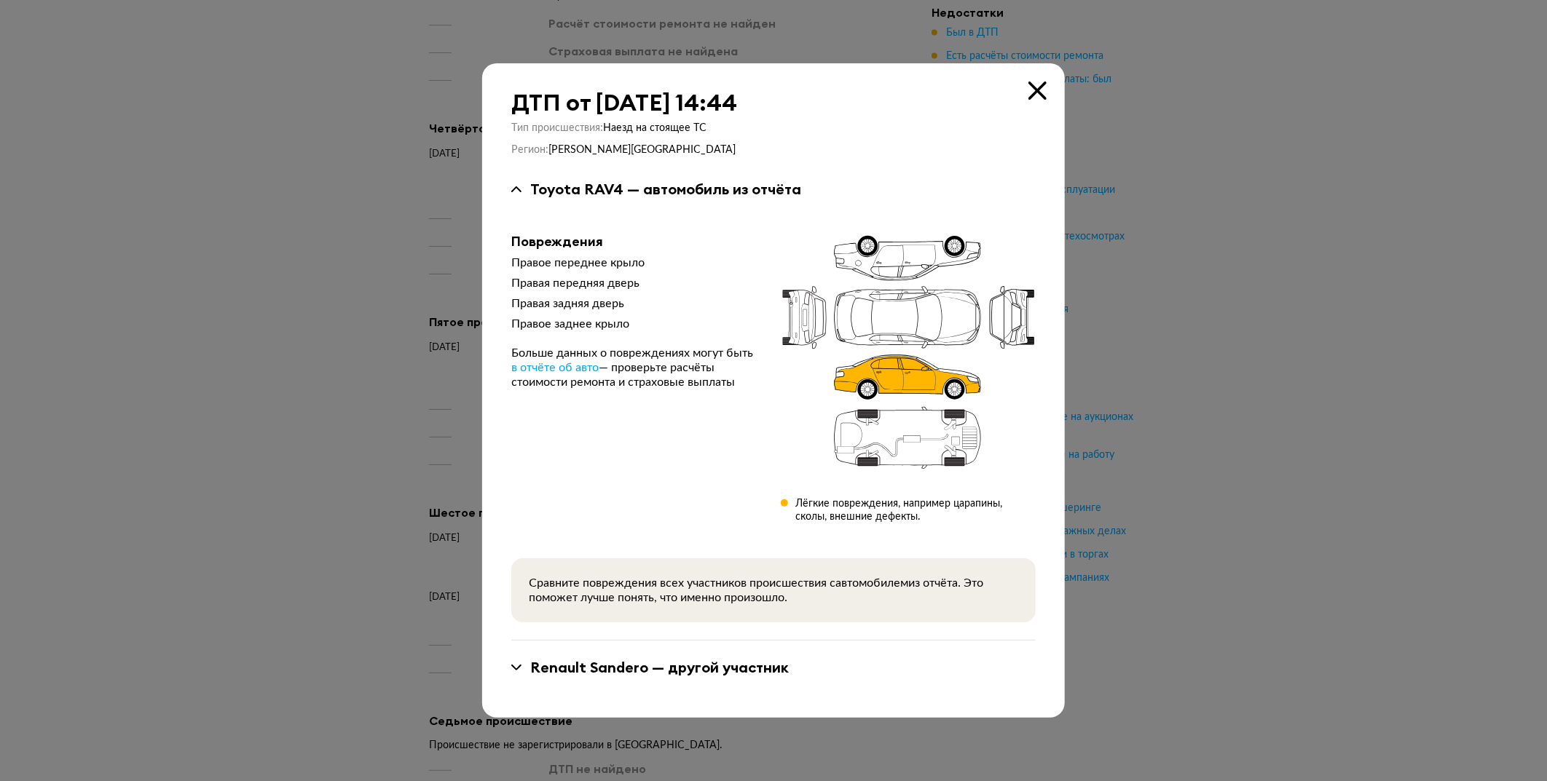
click at [1034, 88] on icon at bounding box center [1037, 91] width 18 height 18
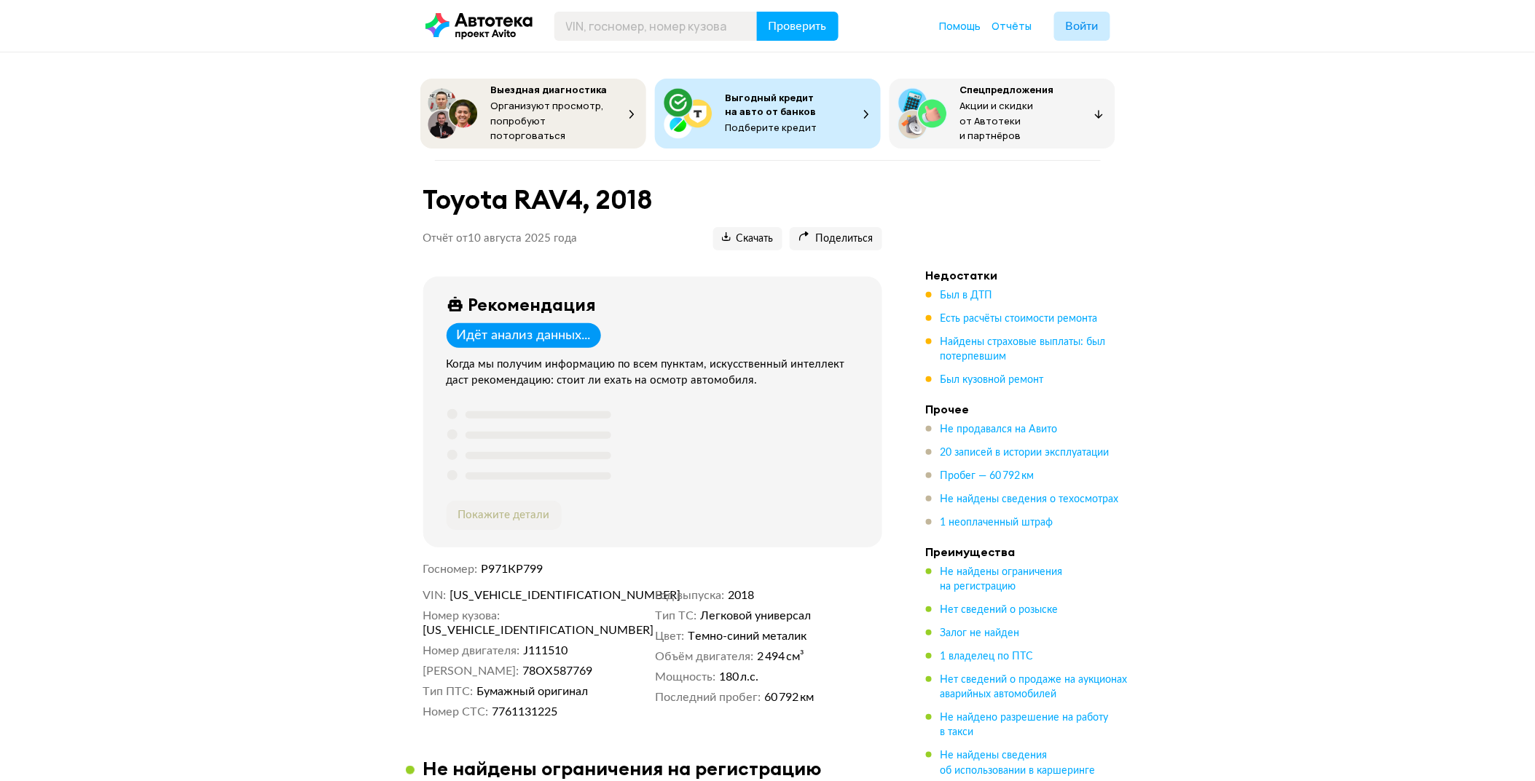
scroll to position [0, 0]
